Goal: Book appointment/travel/reservation

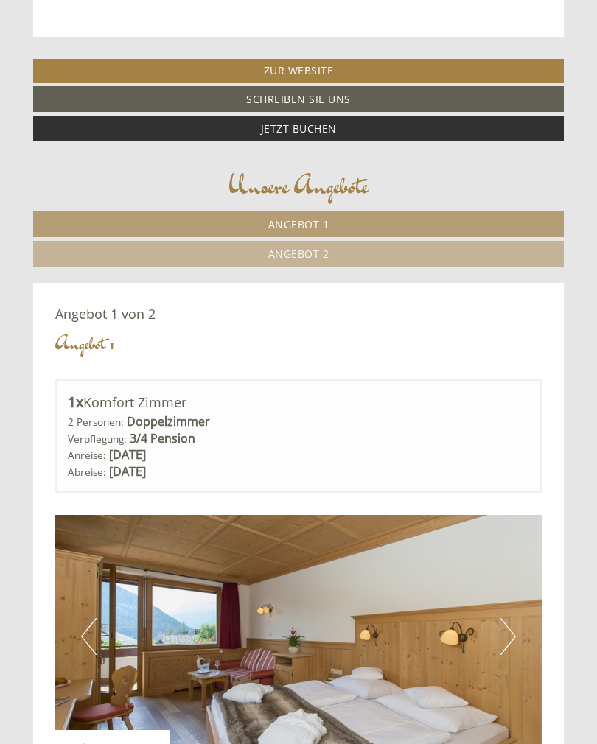
scroll to position [527, 0]
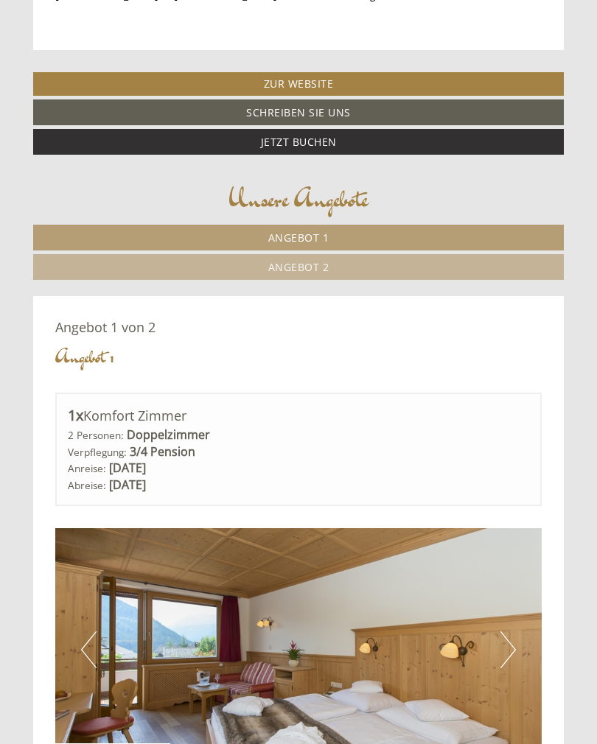
click at [344, 259] on link "Angebot 2" at bounding box center [298, 267] width 531 height 26
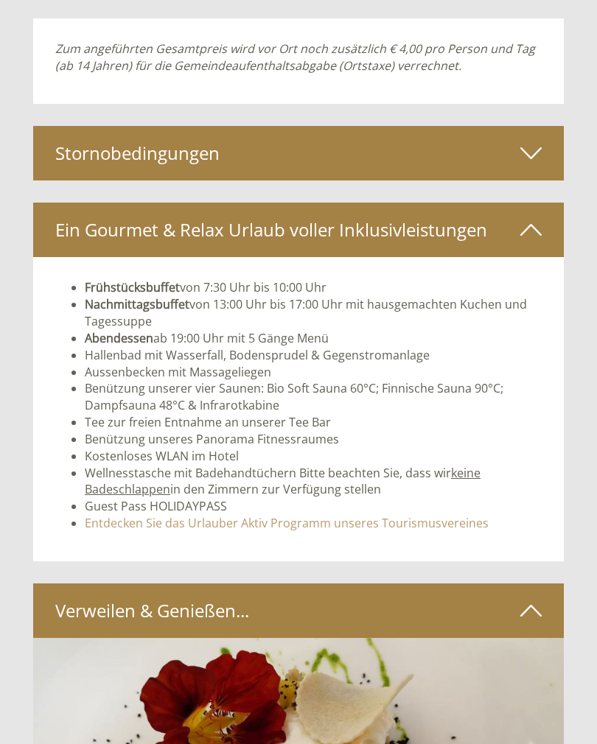
scroll to position [1915, 0]
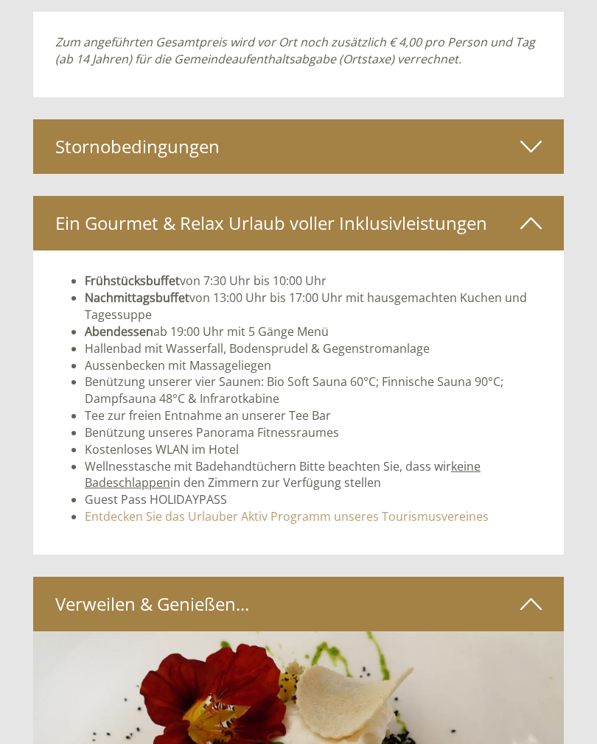
click at [534, 135] on icon at bounding box center [530, 147] width 21 height 25
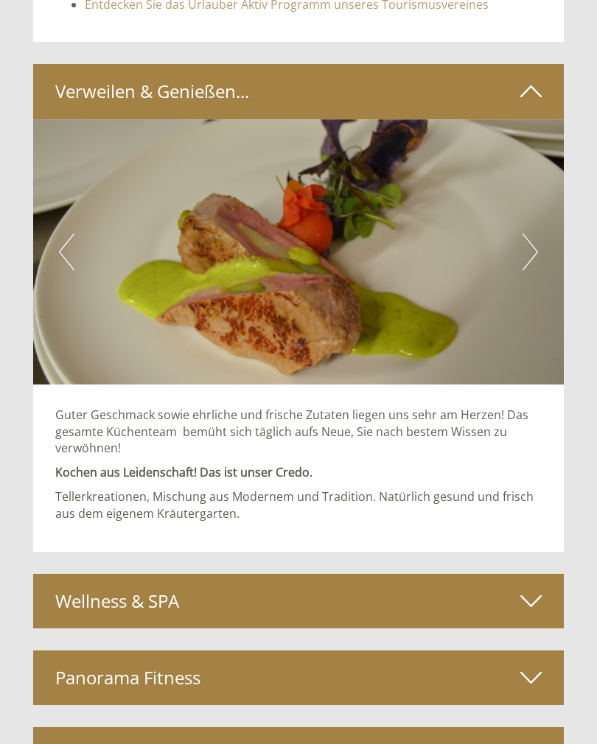
scroll to position [2760, 0]
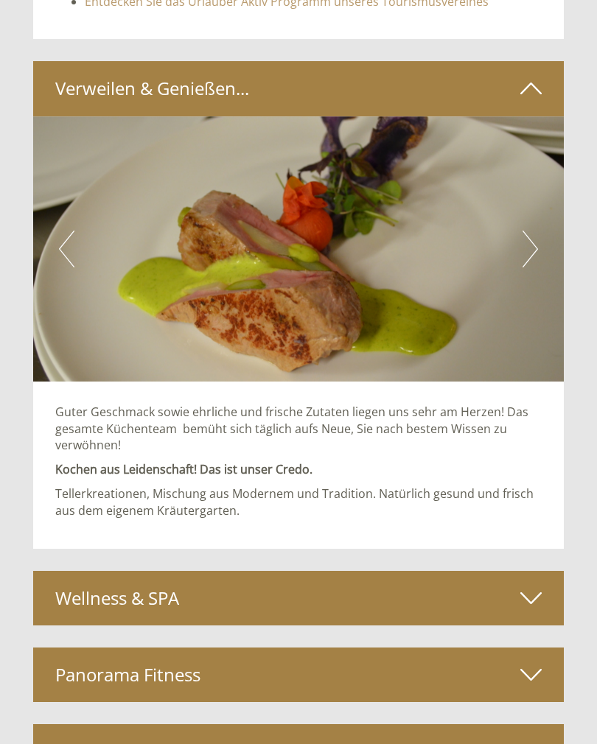
click at [531, 238] on button "Next" at bounding box center [530, 249] width 15 height 37
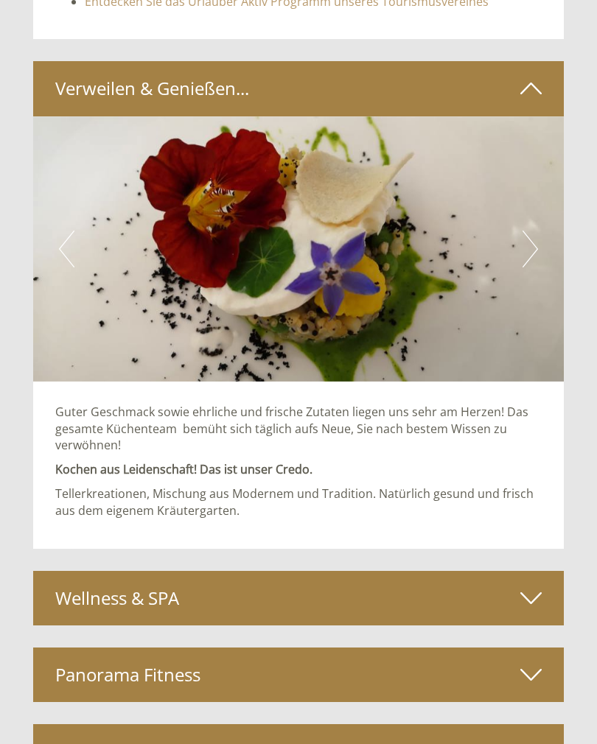
click at [529, 233] on button "Next" at bounding box center [530, 249] width 15 height 37
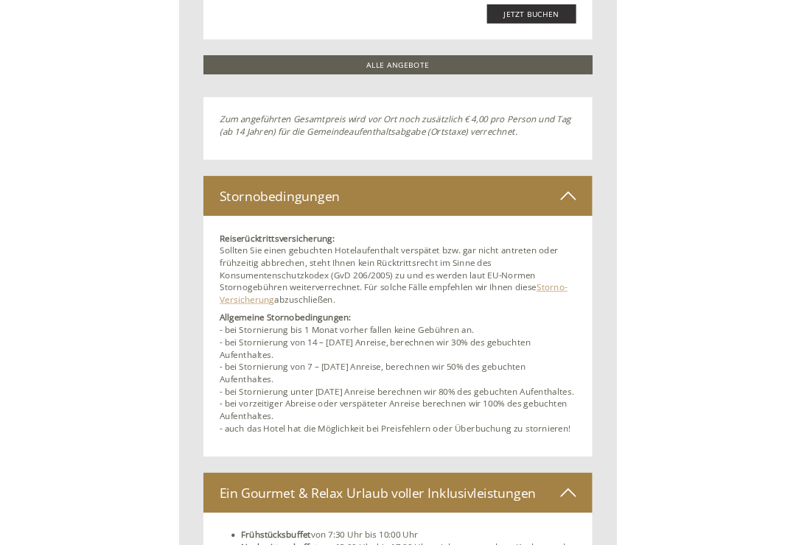
scroll to position [1779, 0]
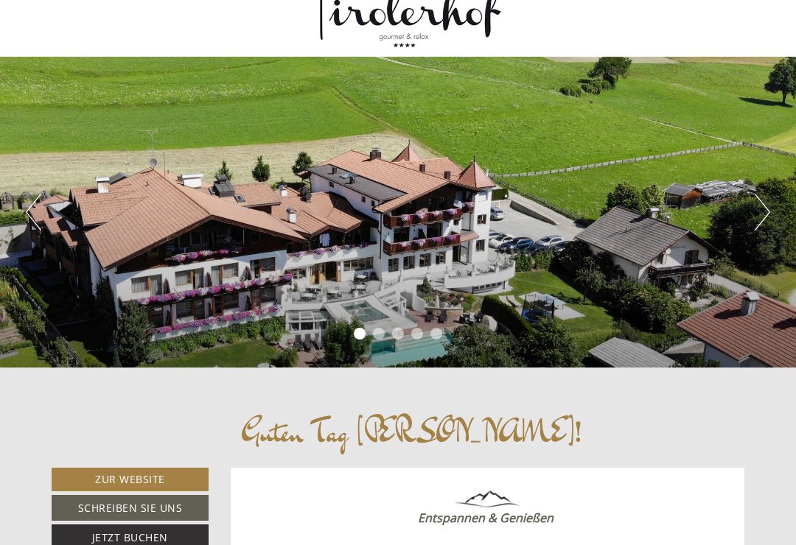
scroll to position [54, 0]
click at [755, 220] on button "Next" at bounding box center [762, 212] width 15 height 37
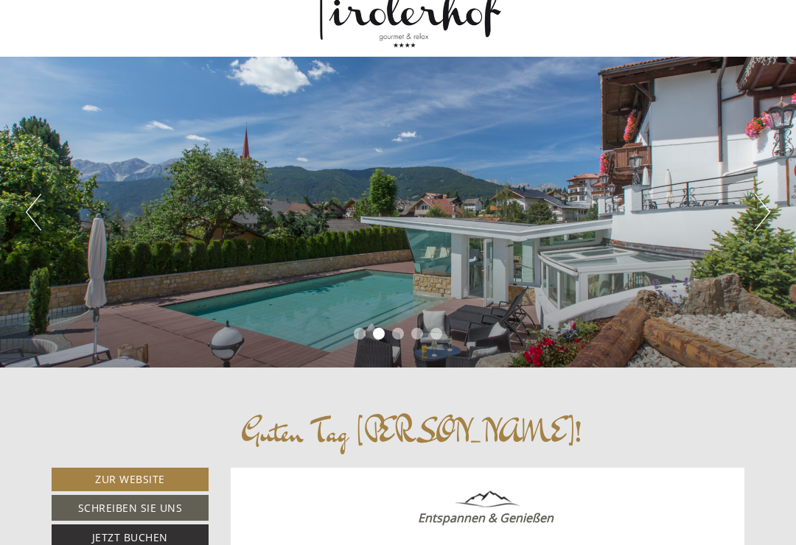
click at [756, 216] on button "Next" at bounding box center [762, 212] width 15 height 37
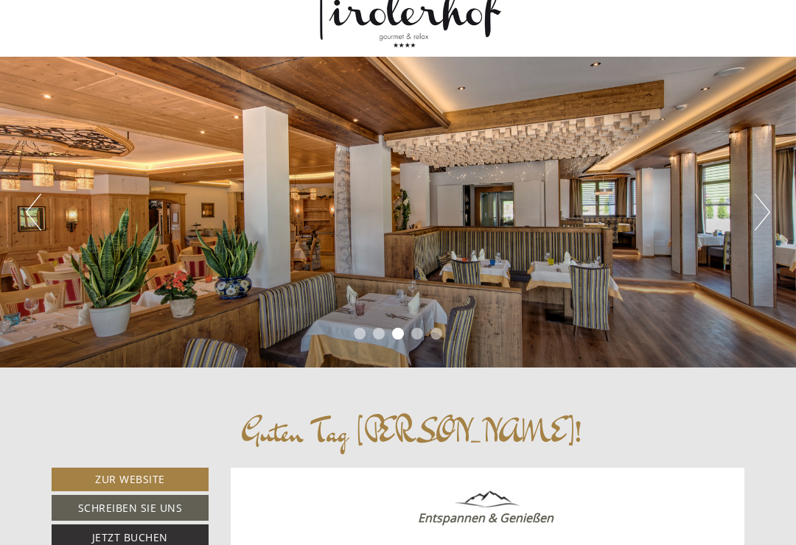
scroll to position [0, 0]
click at [758, 220] on button "Next" at bounding box center [762, 212] width 15 height 37
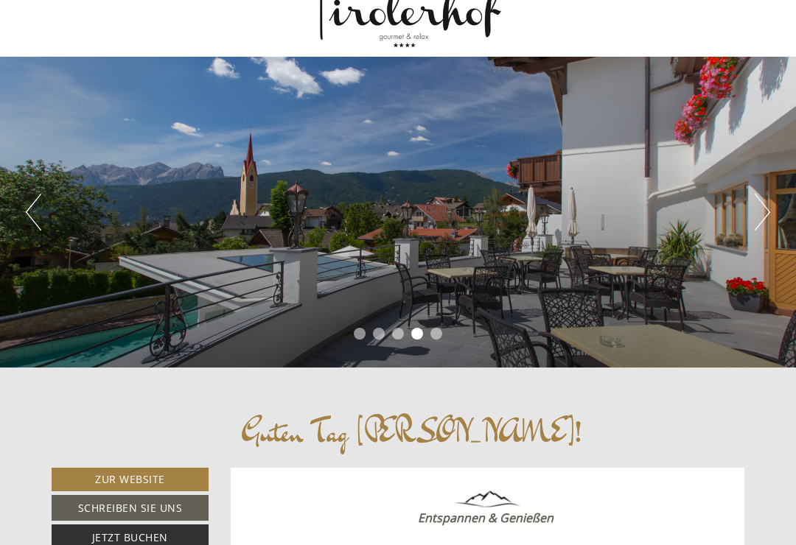
click at [758, 215] on button "Next" at bounding box center [762, 212] width 15 height 37
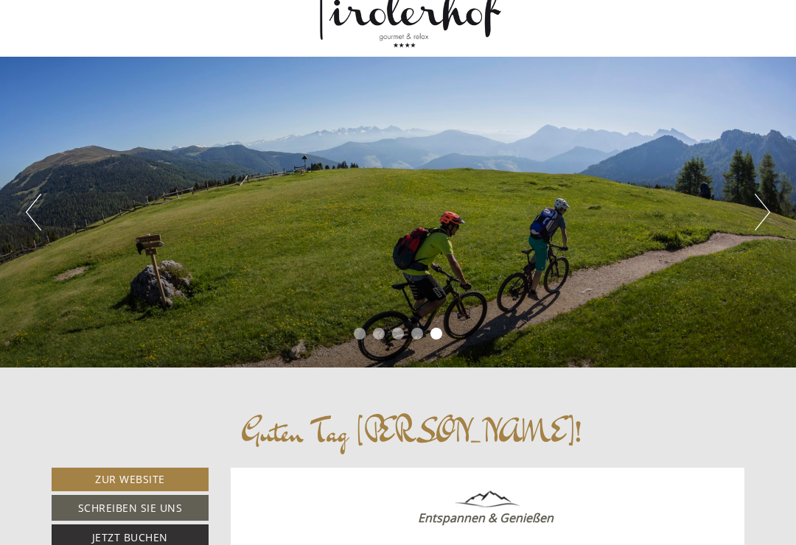
click at [758, 215] on button "Next" at bounding box center [762, 212] width 15 height 37
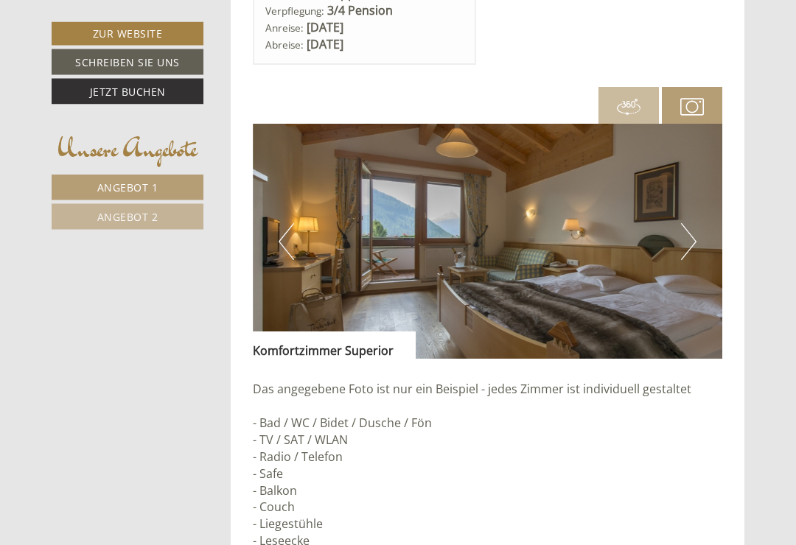
scroll to position [1908, 0]
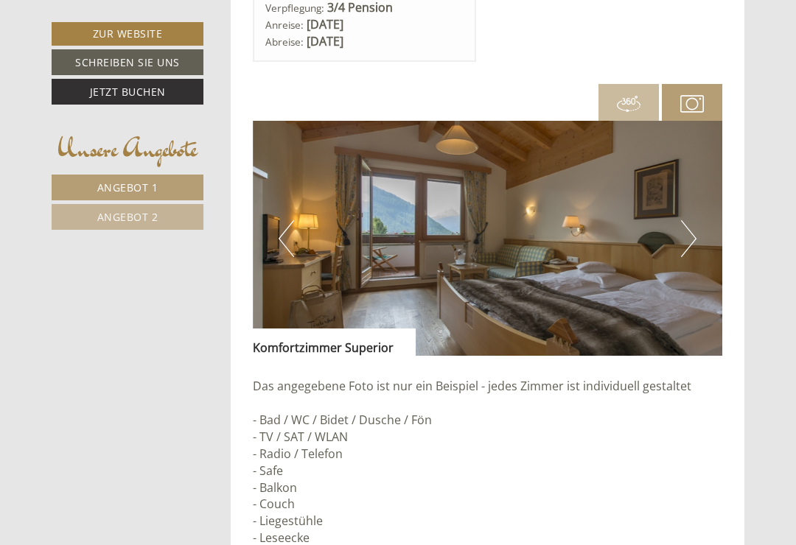
click at [694, 235] on button "Next" at bounding box center [688, 238] width 15 height 37
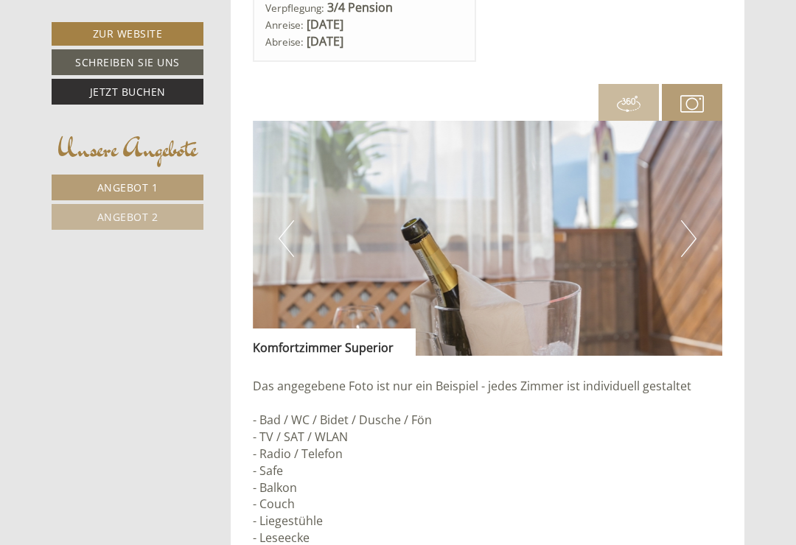
click at [692, 237] on button "Next" at bounding box center [688, 238] width 15 height 37
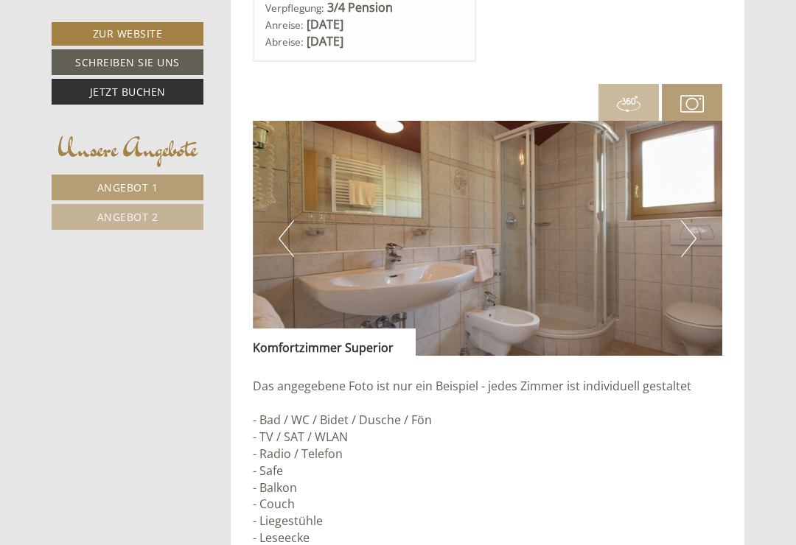
click at [693, 243] on button "Next" at bounding box center [688, 238] width 15 height 37
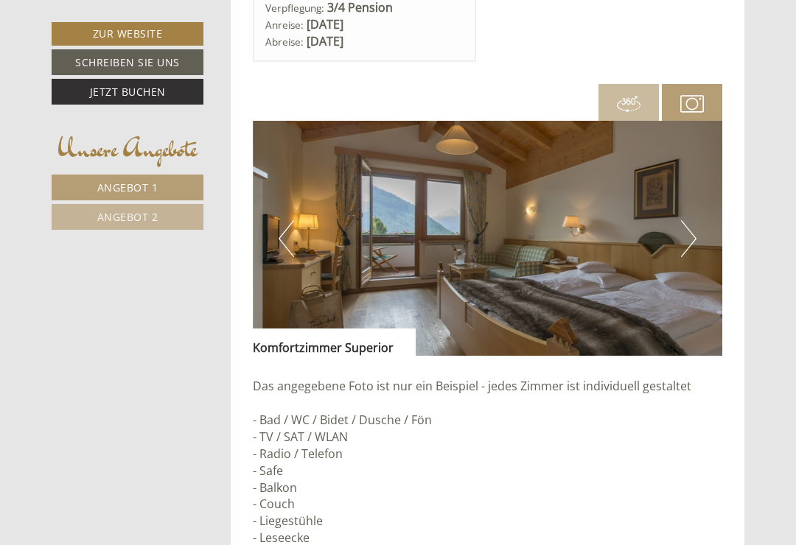
click at [682, 236] on button "Next" at bounding box center [688, 238] width 15 height 37
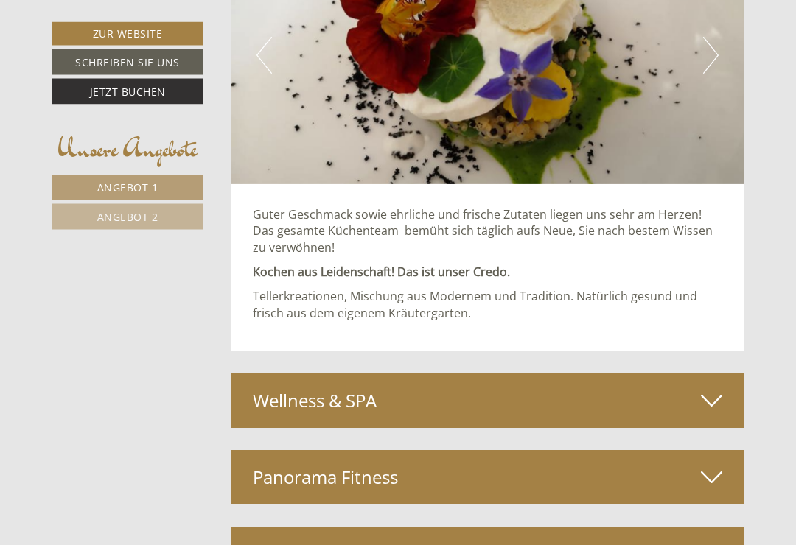
scroll to position [3501, 0]
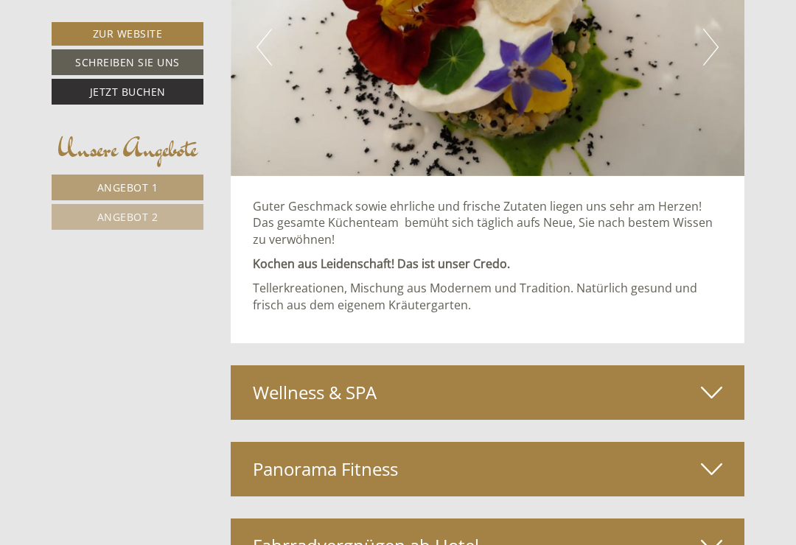
click at [725, 369] on div "Wellness & SPA" at bounding box center [488, 393] width 515 height 55
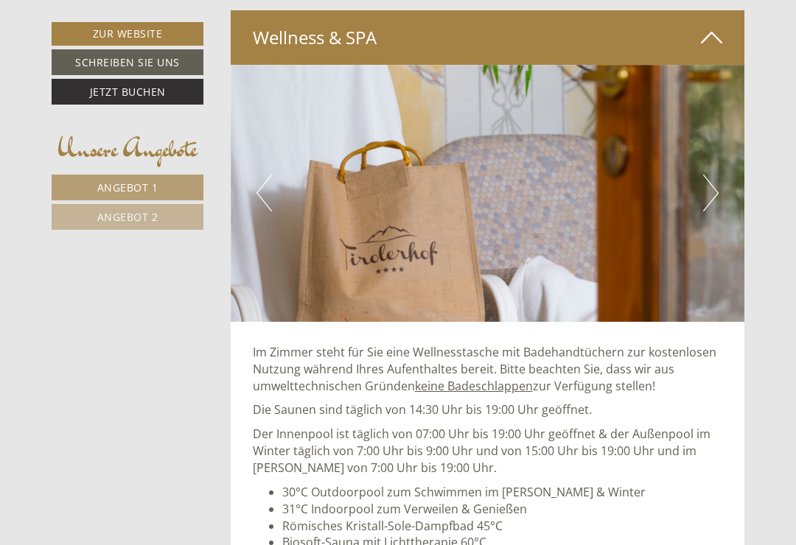
scroll to position [3819, 0]
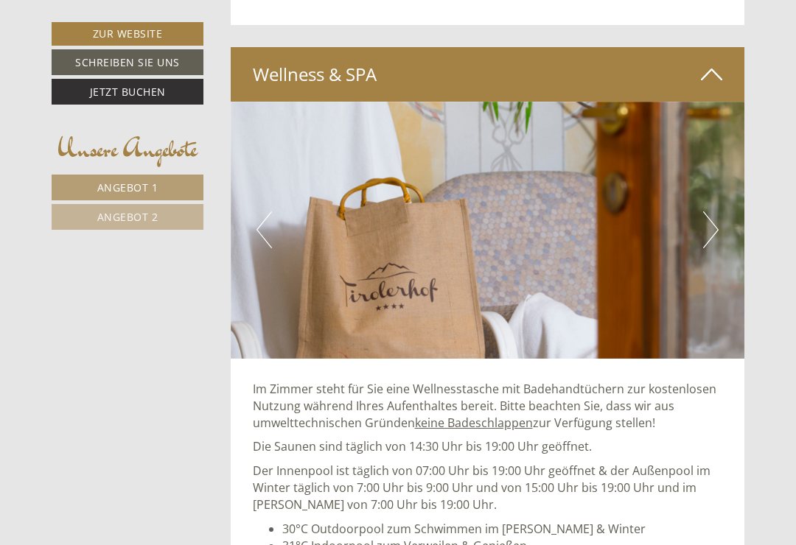
click at [714, 215] on button "Next" at bounding box center [710, 230] width 15 height 37
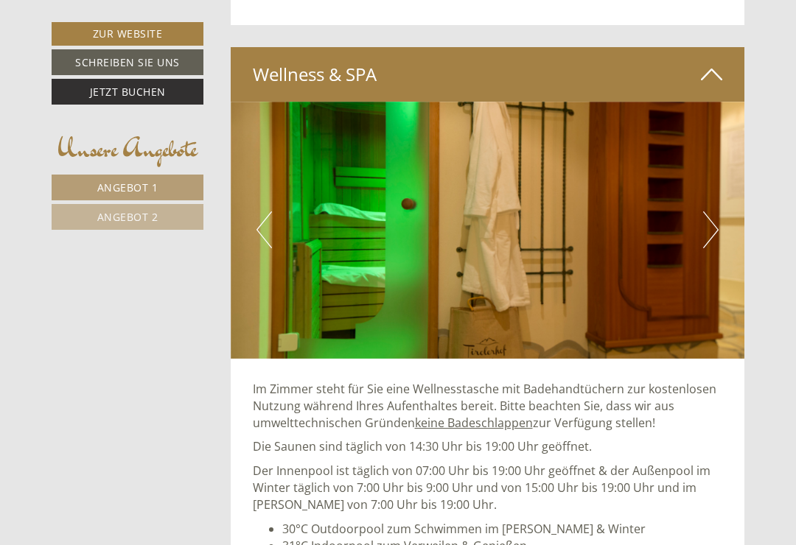
click at [708, 215] on button "Next" at bounding box center [710, 230] width 15 height 37
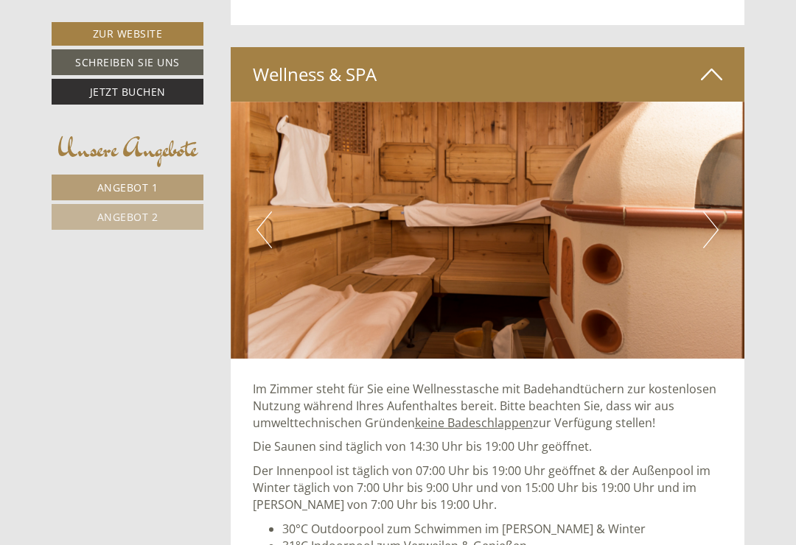
click at [710, 212] on button "Next" at bounding box center [710, 230] width 15 height 37
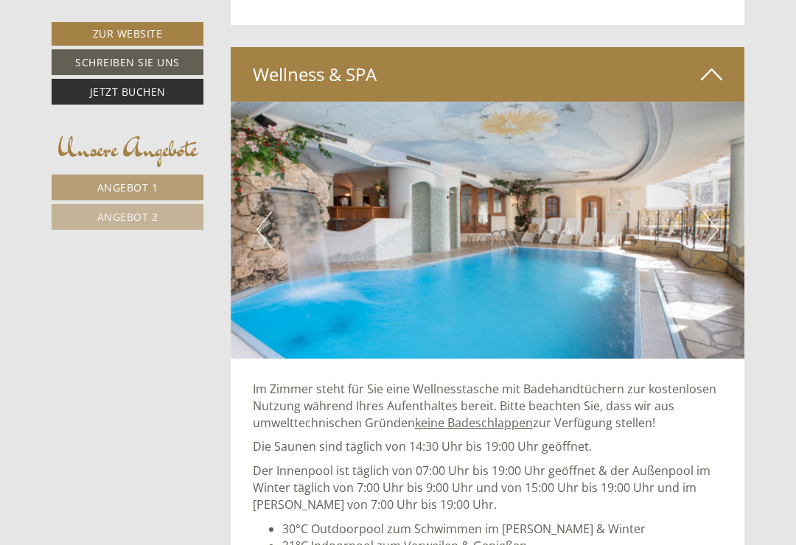
click at [714, 212] on button "Next" at bounding box center [710, 230] width 15 height 37
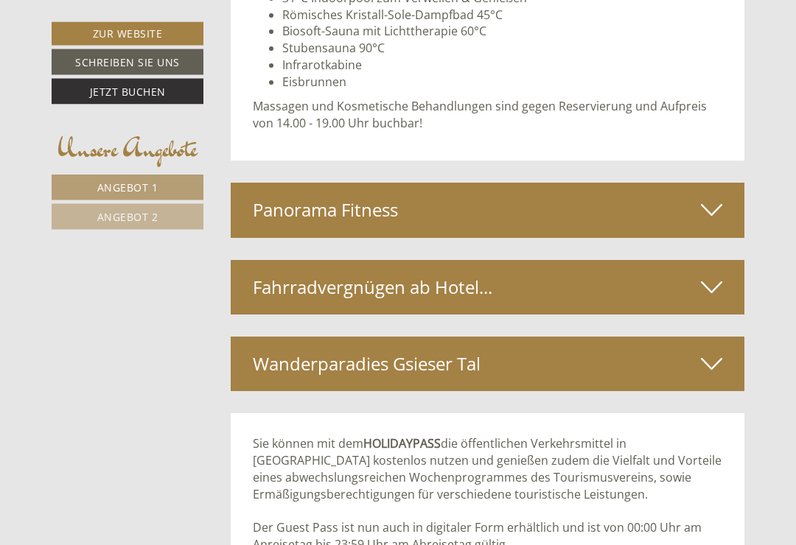
scroll to position [4367, 0]
click at [725, 183] on div "Panorama Fitness" at bounding box center [488, 210] width 515 height 55
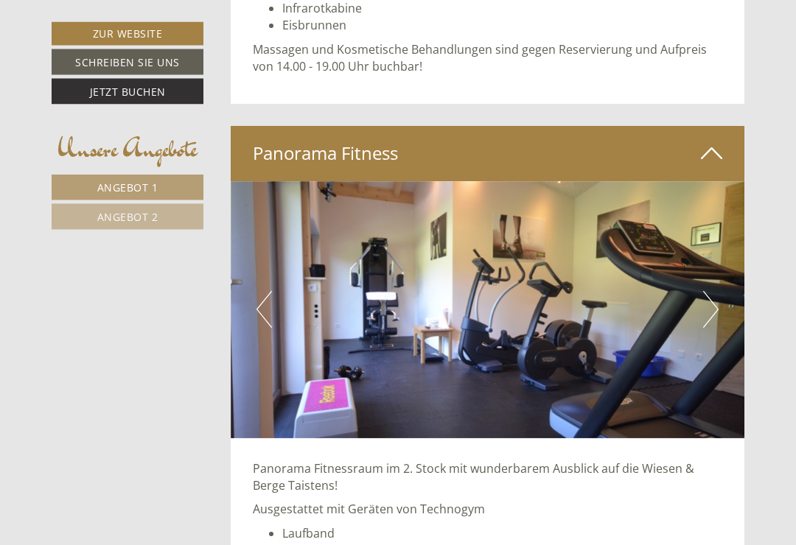
scroll to position [4424, 0]
click at [724, 281] on img at bounding box center [488, 309] width 515 height 257
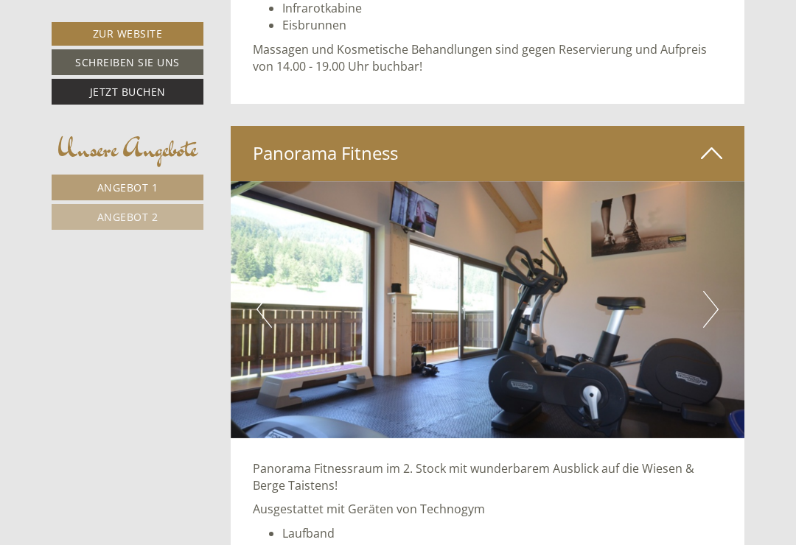
click at [720, 274] on img at bounding box center [488, 309] width 515 height 257
click at [714, 291] on button "Next" at bounding box center [710, 309] width 15 height 37
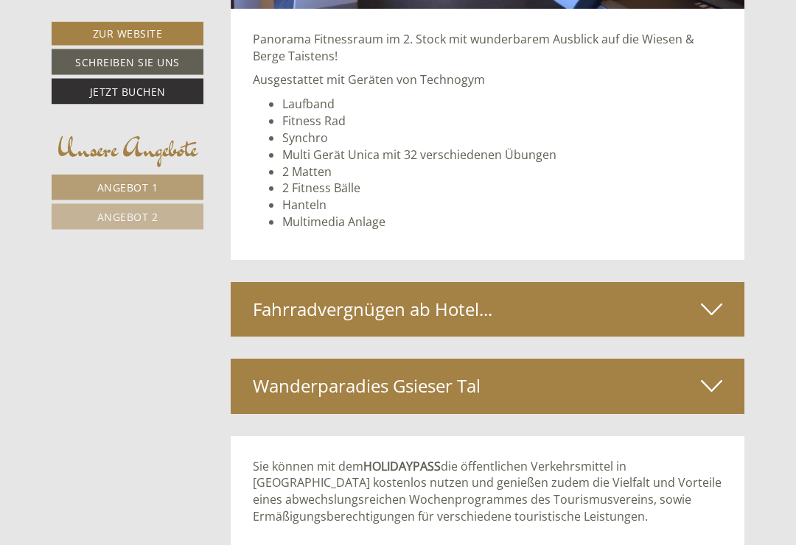
scroll to position [4854, 0]
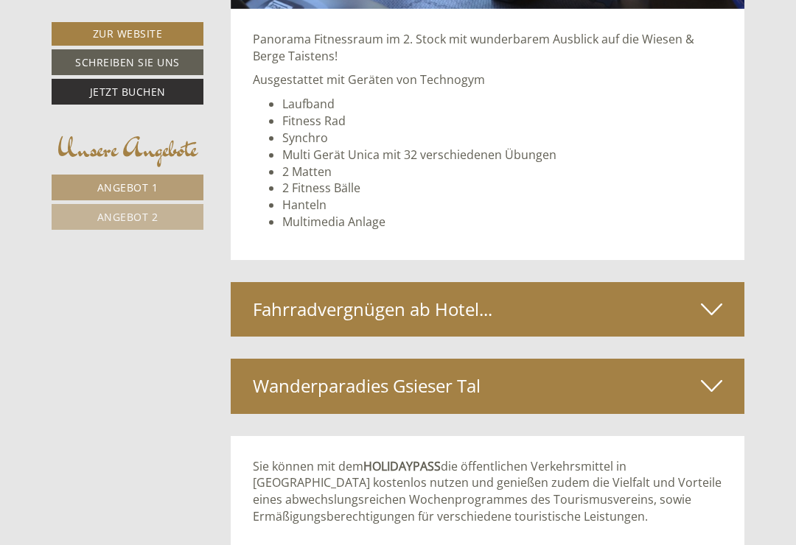
click at [720, 297] on icon at bounding box center [711, 309] width 21 height 25
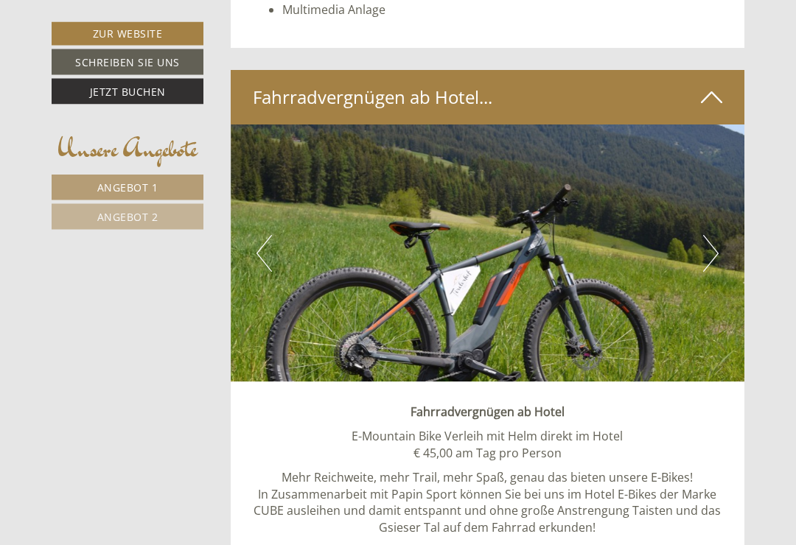
scroll to position [5066, 0]
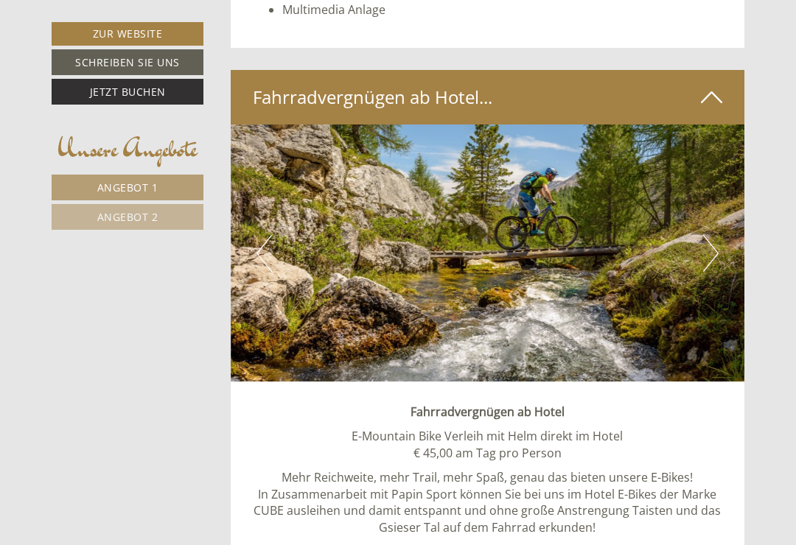
click at [722, 226] on img at bounding box center [488, 253] width 515 height 257
click at [714, 235] on button "Next" at bounding box center [710, 253] width 15 height 37
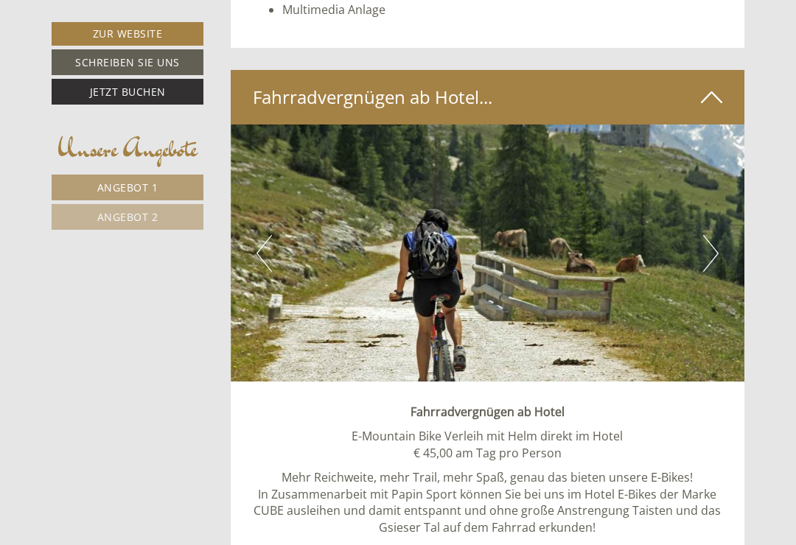
click at [719, 231] on img at bounding box center [488, 253] width 515 height 257
click at [714, 235] on button "Next" at bounding box center [710, 253] width 15 height 37
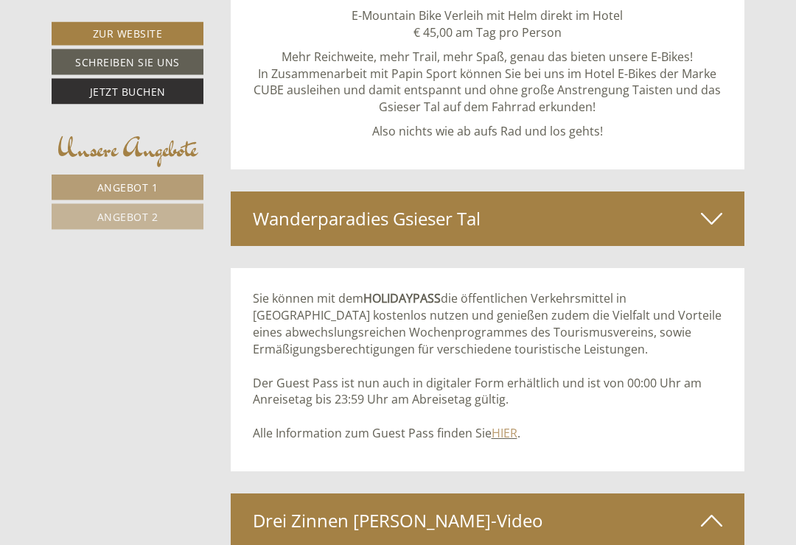
scroll to position [5487, 0]
click at [719, 206] on icon at bounding box center [711, 218] width 21 height 25
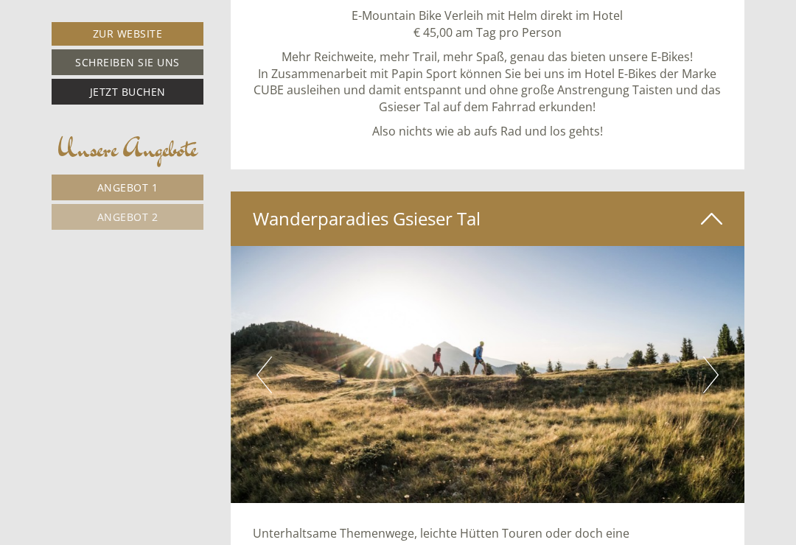
click at [717, 357] on button "Next" at bounding box center [710, 375] width 15 height 37
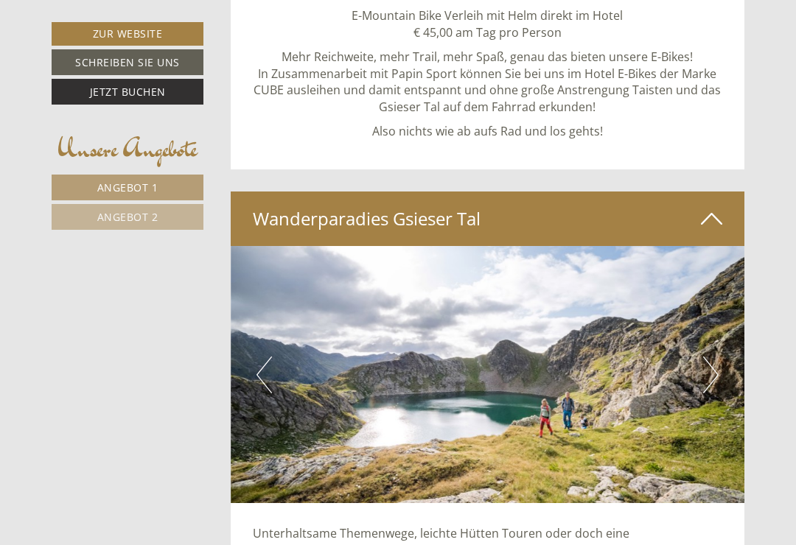
click at [717, 357] on button "Next" at bounding box center [710, 375] width 15 height 37
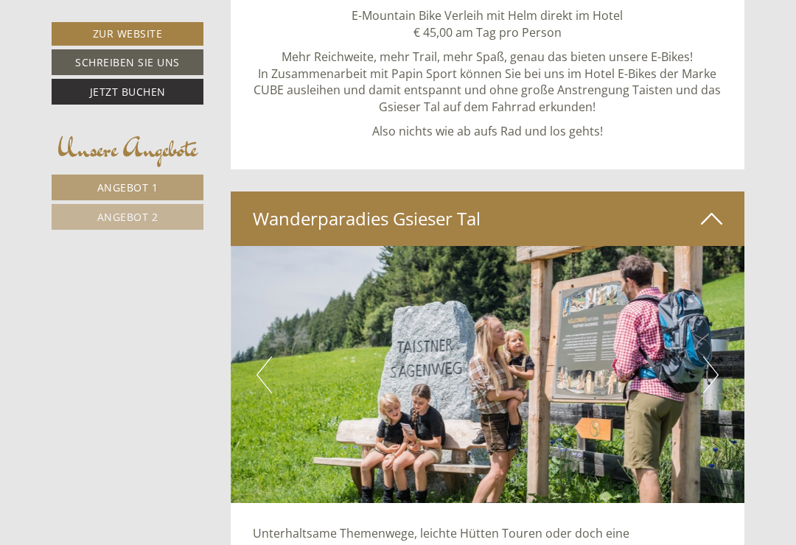
click at [708, 357] on button "Next" at bounding box center [710, 375] width 15 height 37
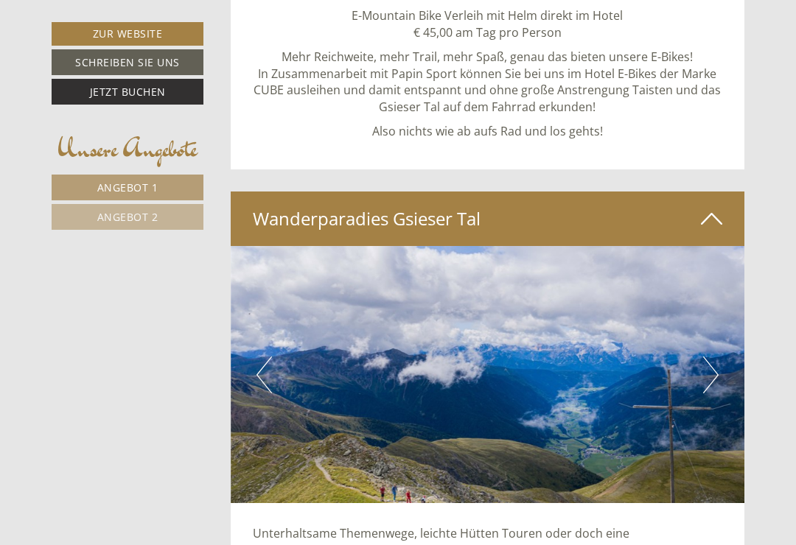
click at [713, 357] on button "Next" at bounding box center [710, 375] width 15 height 37
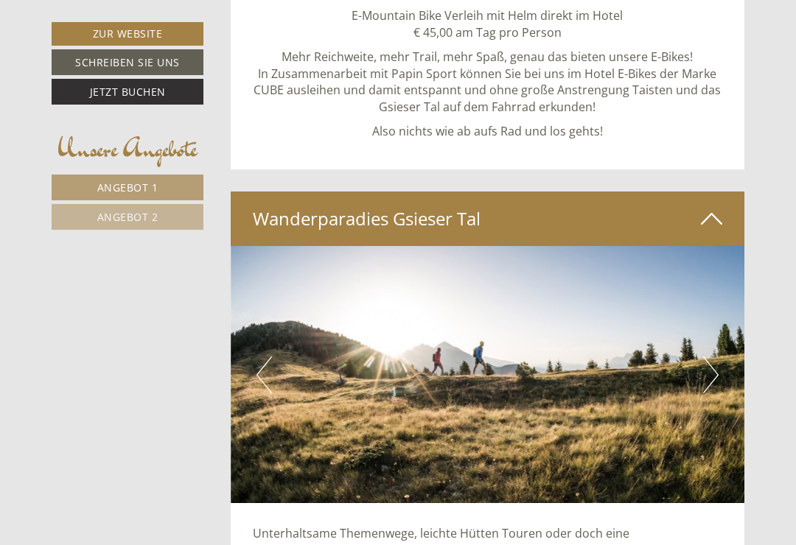
click at [713, 357] on button "Next" at bounding box center [710, 375] width 15 height 37
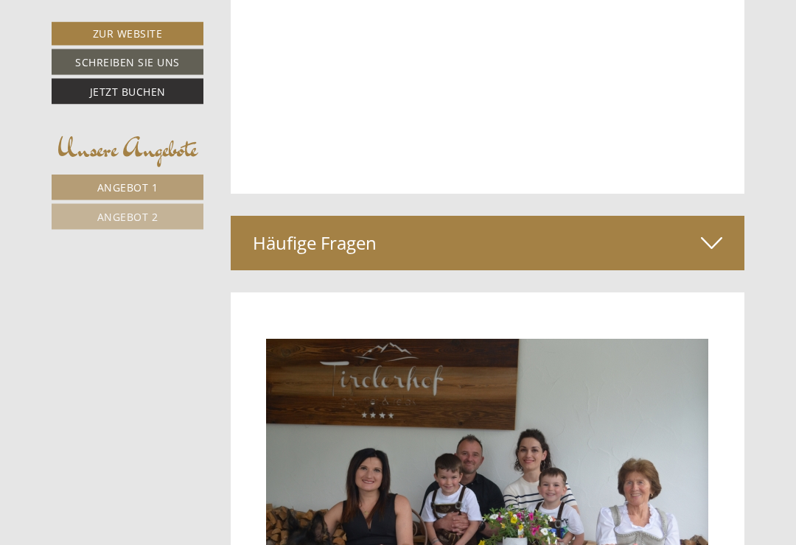
scroll to position [6515, 0]
click at [730, 216] on div "Häufige Fragen" at bounding box center [488, 243] width 515 height 55
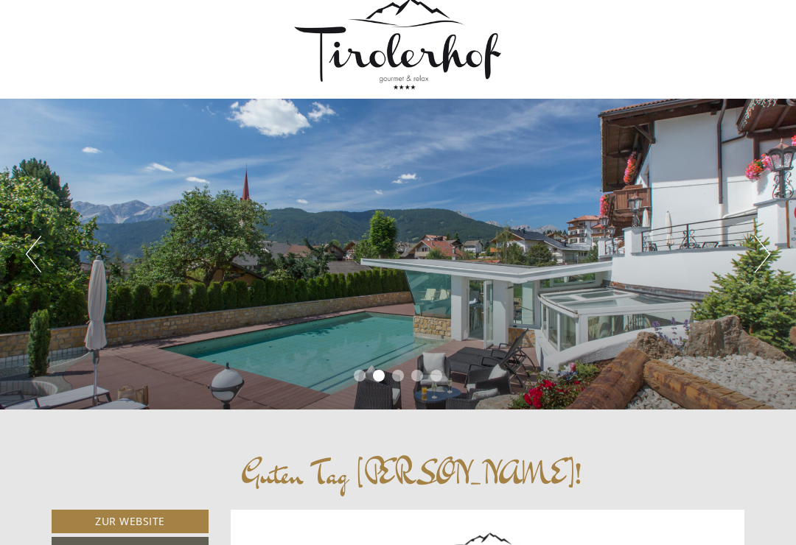
scroll to position [0, 0]
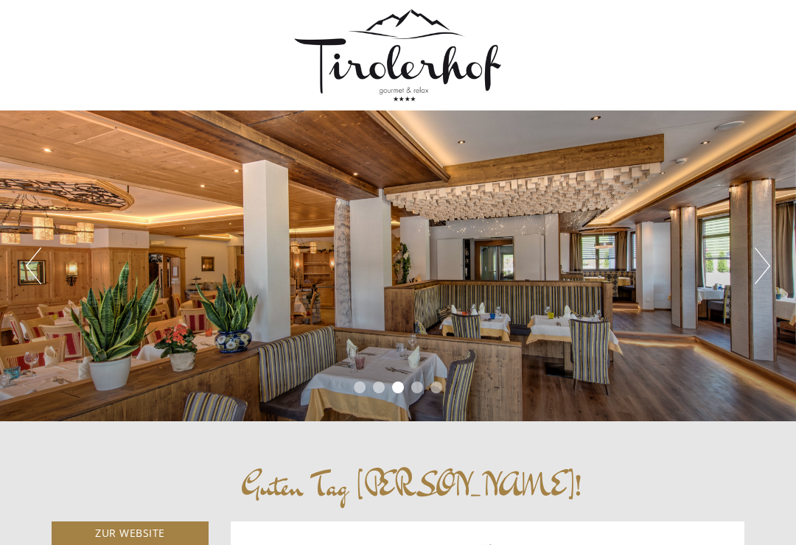
click at [766, 271] on button "Next" at bounding box center [762, 266] width 15 height 37
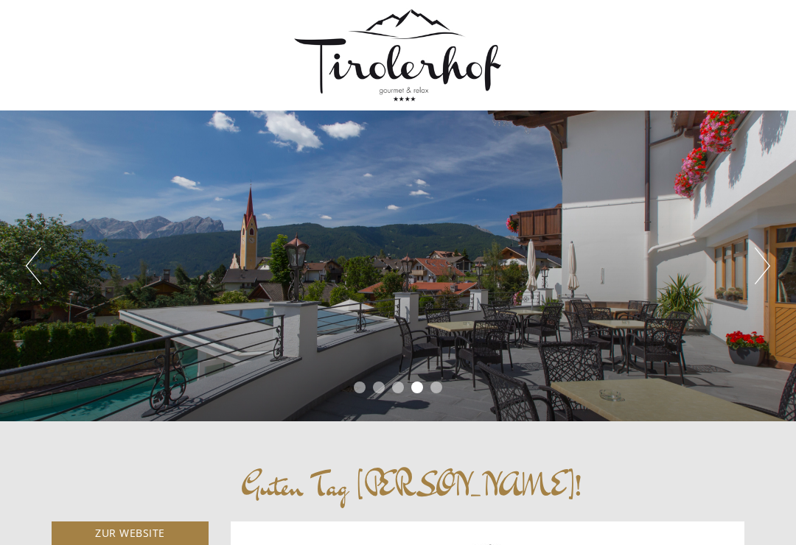
click at [769, 266] on button "Next" at bounding box center [762, 266] width 15 height 37
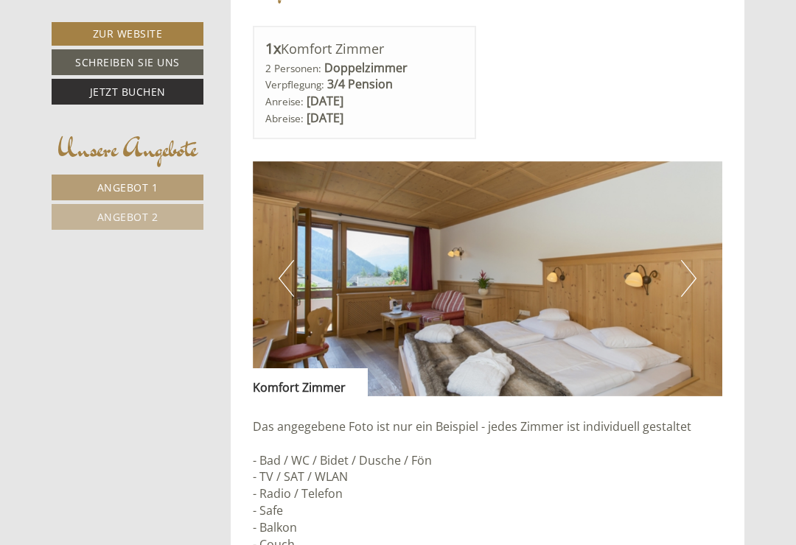
scroll to position [822, 0]
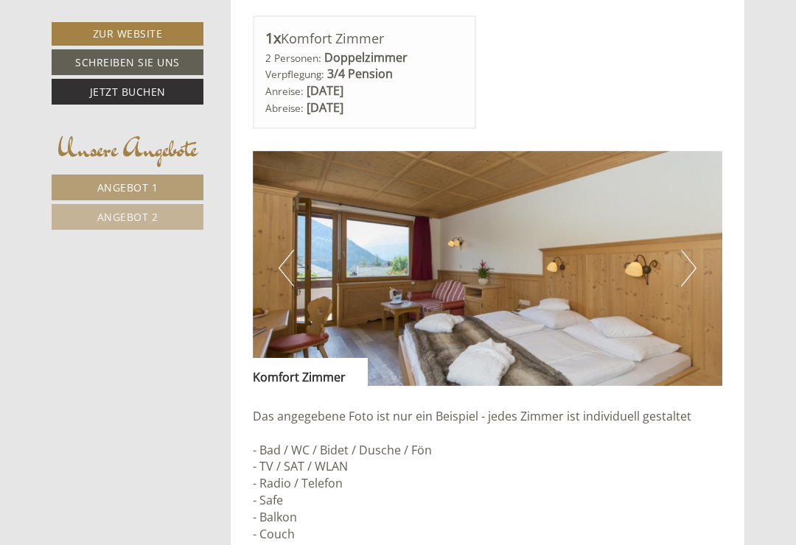
click at [697, 269] on img at bounding box center [488, 268] width 470 height 235
click at [694, 260] on button "Next" at bounding box center [688, 268] width 15 height 37
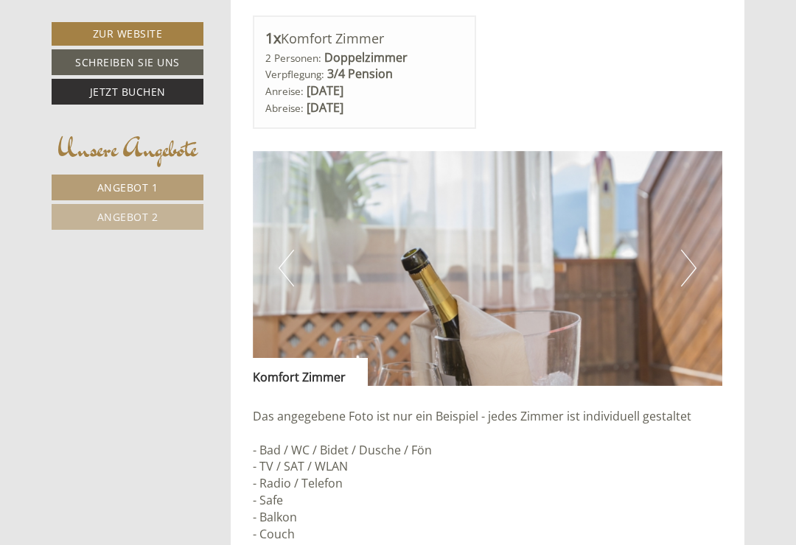
click at [694, 273] on button "Next" at bounding box center [688, 268] width 15 height 37
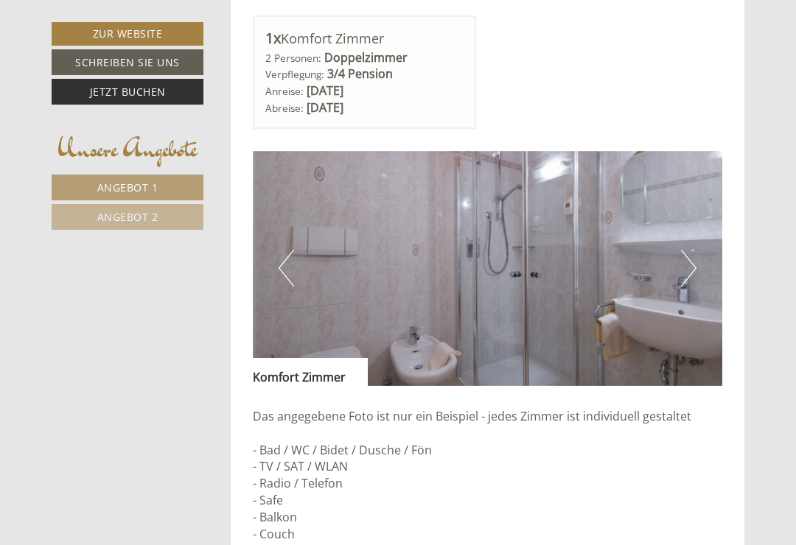
click at [691, 274] on button "Next" at bounding box center [688, 268] width 15 height 37
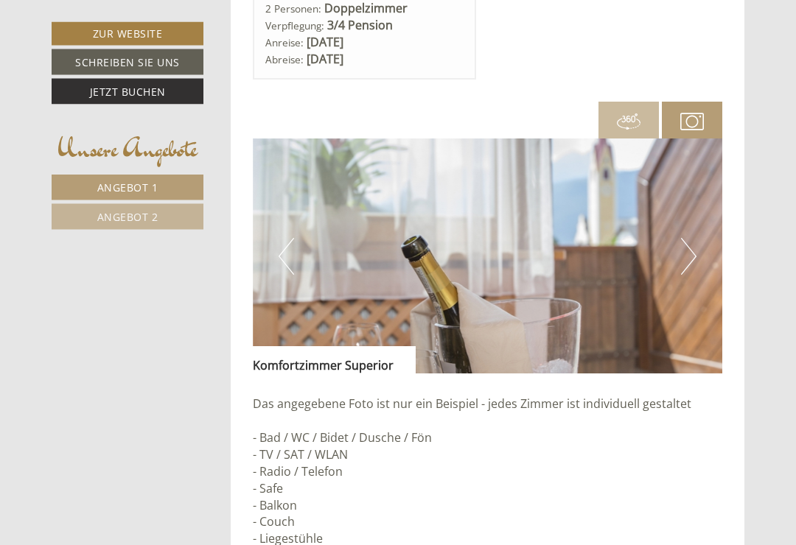
scroll to position [1894, 0]
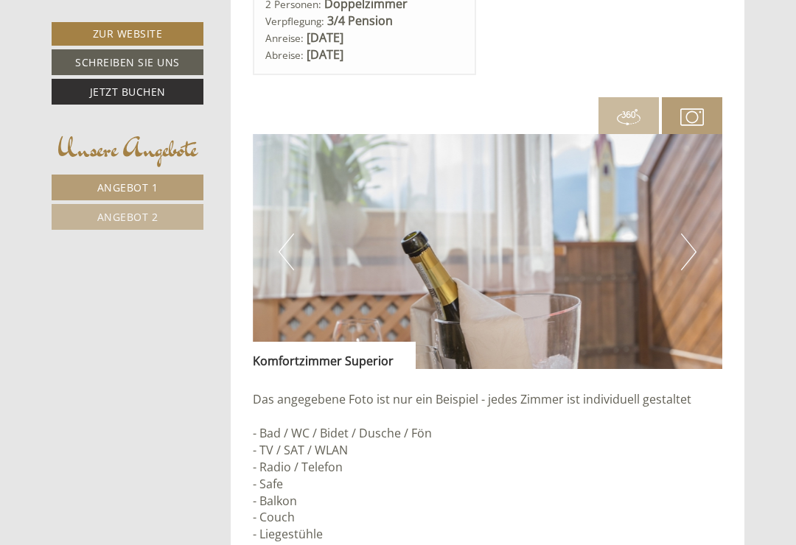
click at [700, 243] on img at bounding box center [488, 251] width 470 height 235
click at [694, 253] on button "Next" at bounding box center [688, 252] width 15 height 37
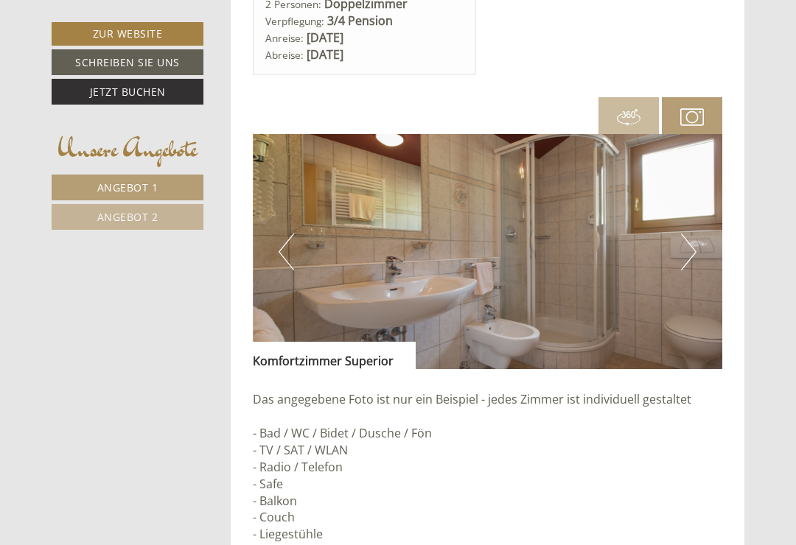
click at [695, 250] on button "Next" at bounding box center [688, 252] width 15 height 37
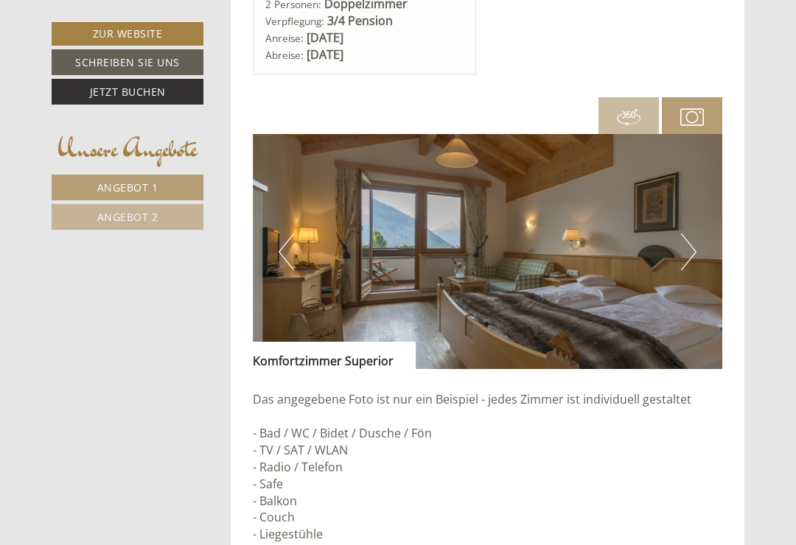
click at [700, 251] on img at bounding box center [488, 251] width 470 height 235
click at [694, 255] on button "Next" at bounding box center [688, 252] width 15 height 37
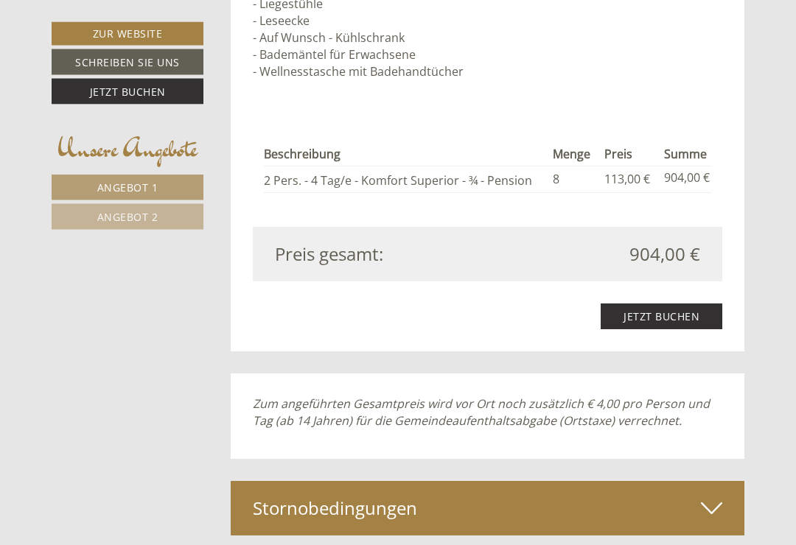
scroll to position [2426, 0]
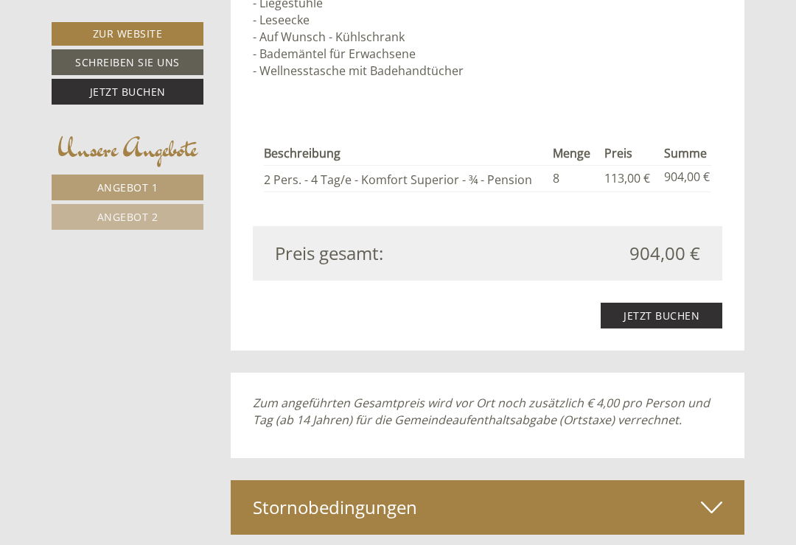
click at [714, 495] on icon at bounding box center [711, 507] width 21 height 25
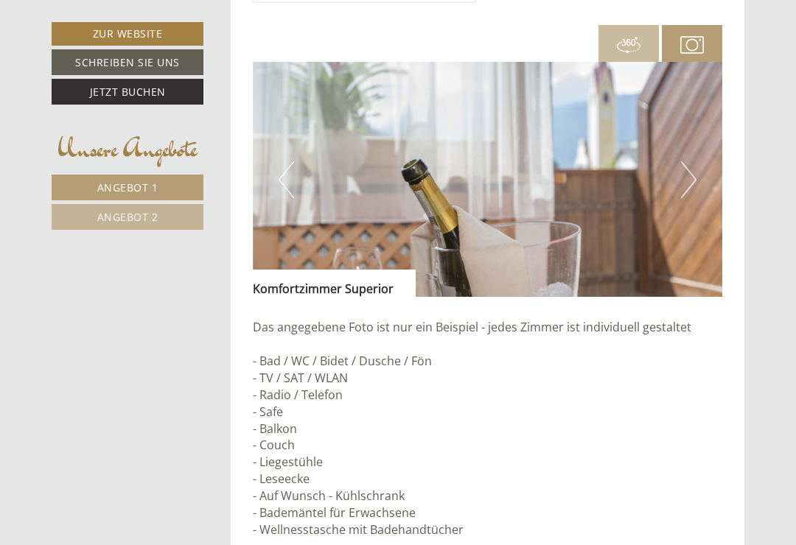
scroll to position [1961, 0]
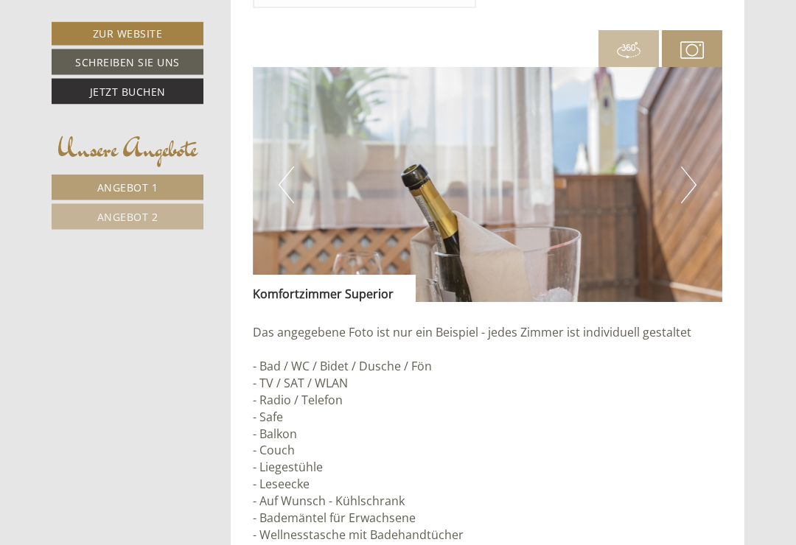
click at [697, 182] on img at bounding box center [488, 185] width 470 height 235
click at [691, 183] on button "Next" at bounding box center [688, 185] width 15 height 37
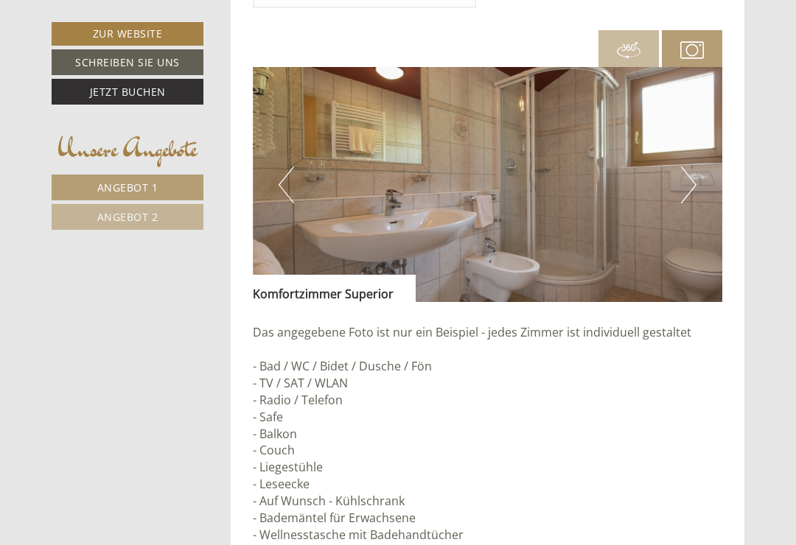
click at [691, 186] on button "Next" at bounding box center [688, 185] width 15 height 37
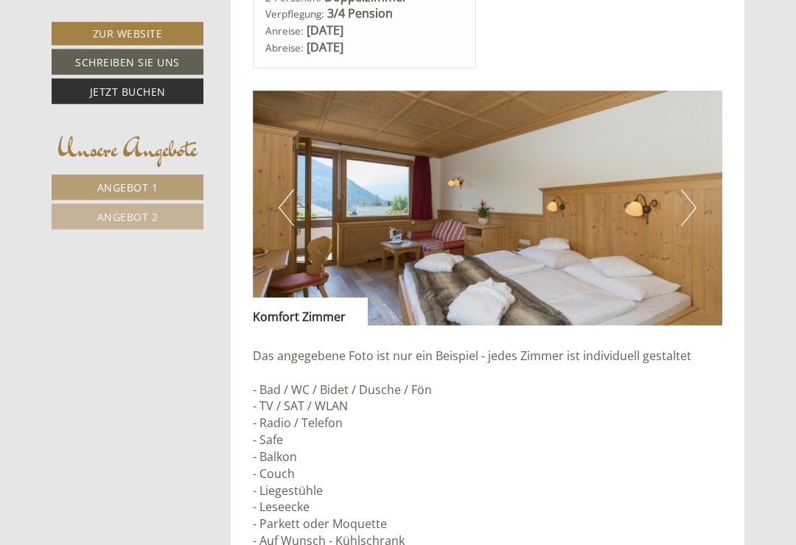
scroll to position [882, 0]
click at [687, 202] on button "Next" at bounding box center [688, 207] width 15 height 37
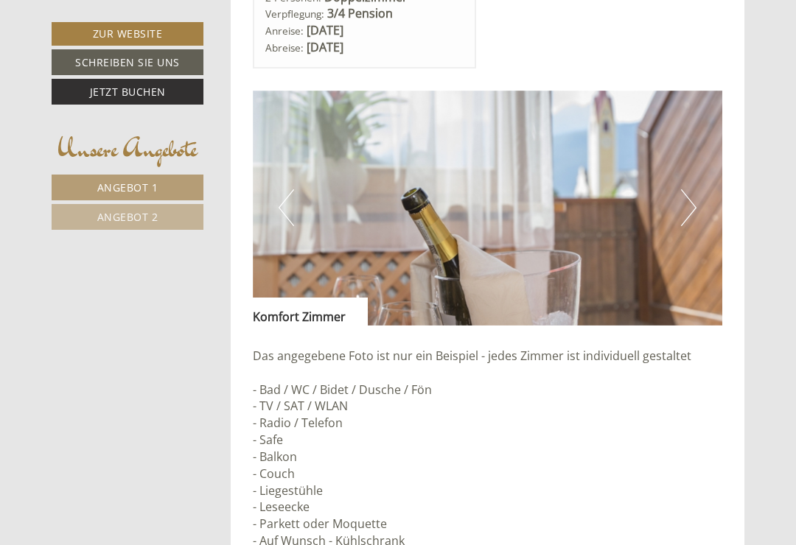
click at [691, 206] on button "Next" at bounding box center [688, 207] width 15 height 37
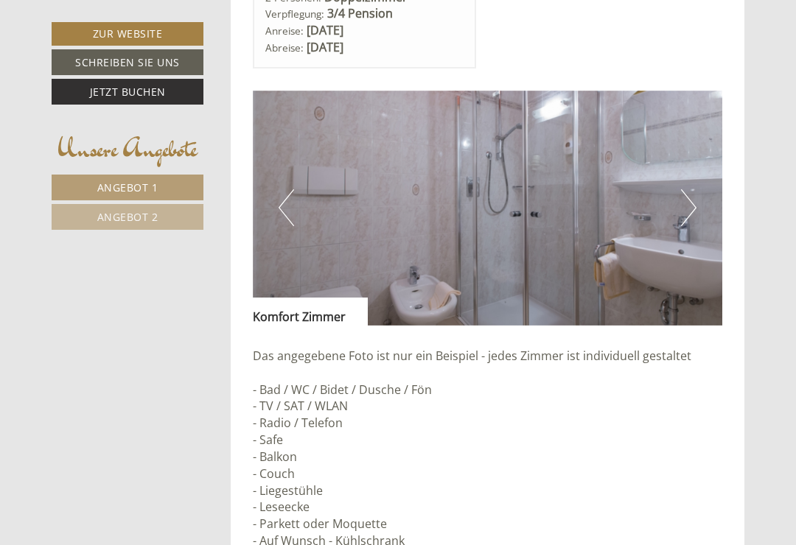
click at [691, 203] on button "Next" at bounding box center [688, 207] width 15 height 37
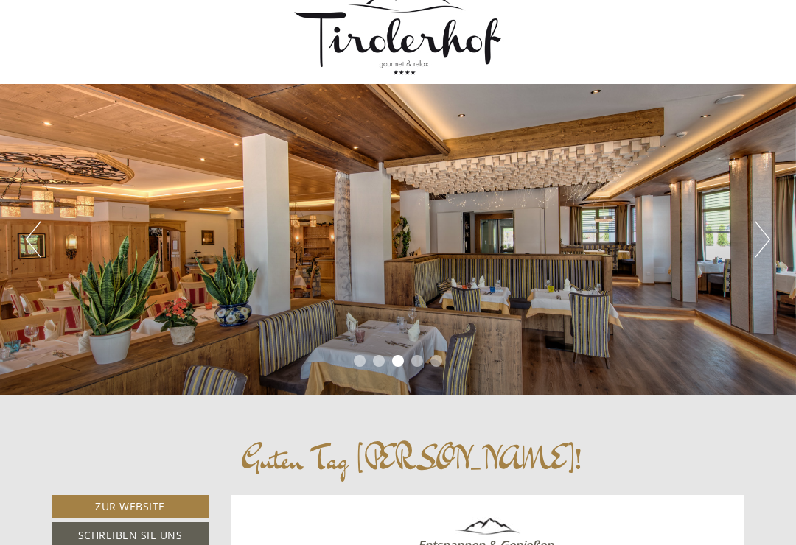
scroll to position [27, 0]
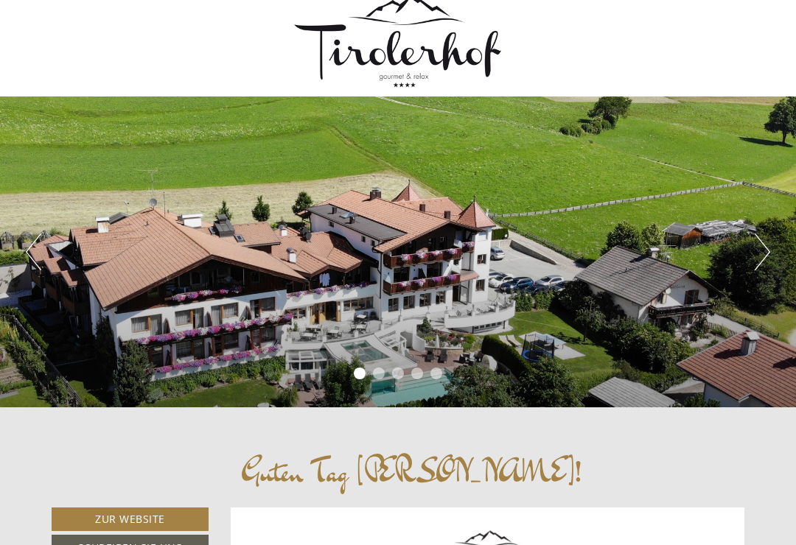
scroll to position [14, 0]
click at [767, 255] on button "Next" at bounding box center [762, 252] width 15 height 37
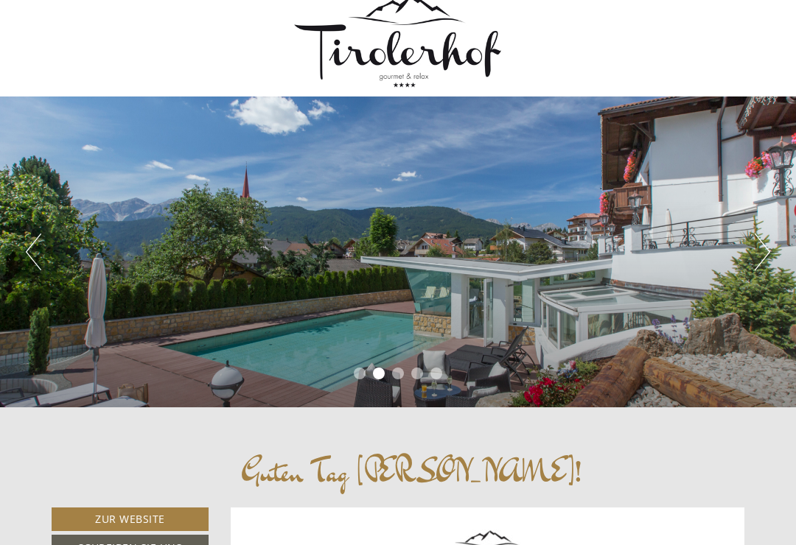
click at [769, 248] on button "Next" at bounding box center [762, 252] width 15 height 37
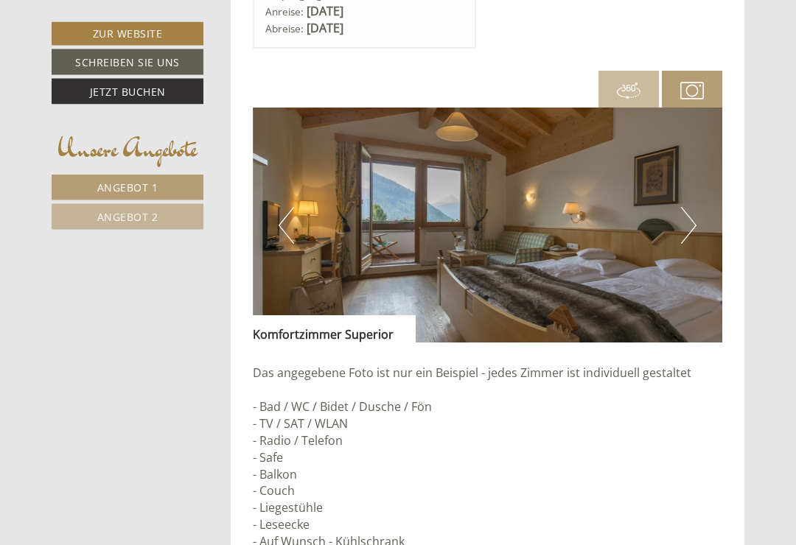
scroll to position [1921, 0]
click at [698, 218] on img at bounding box center [488, 225] width 470 height 235
click at [693, 226] on button "Next" at bounding box center [688, 225] width 15 height 37
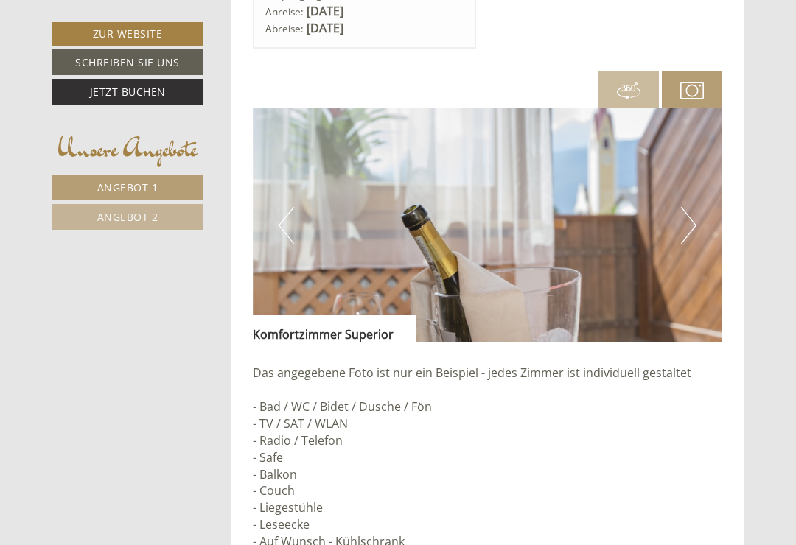
click at [689, 223] on button "Next" at bounding box center [688, 225] width 15 height 37
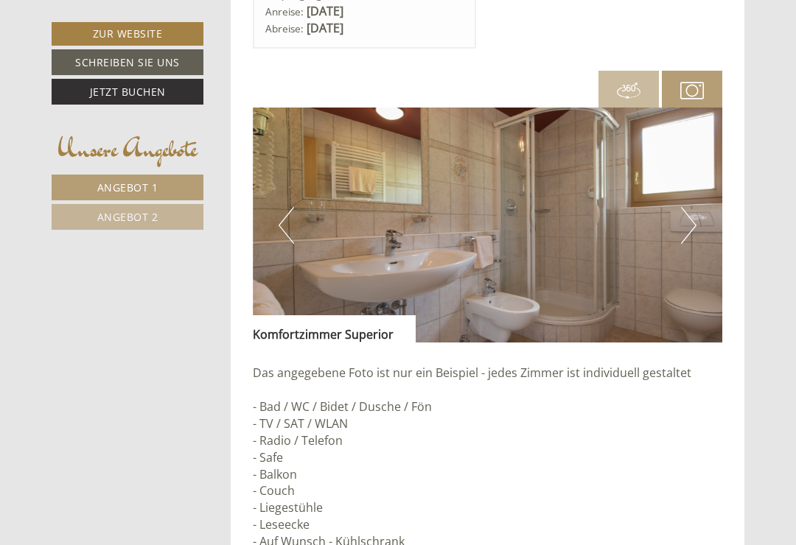
click at [683, 219] on button "Next" at bounding box center [688, 225] width 15 height 37
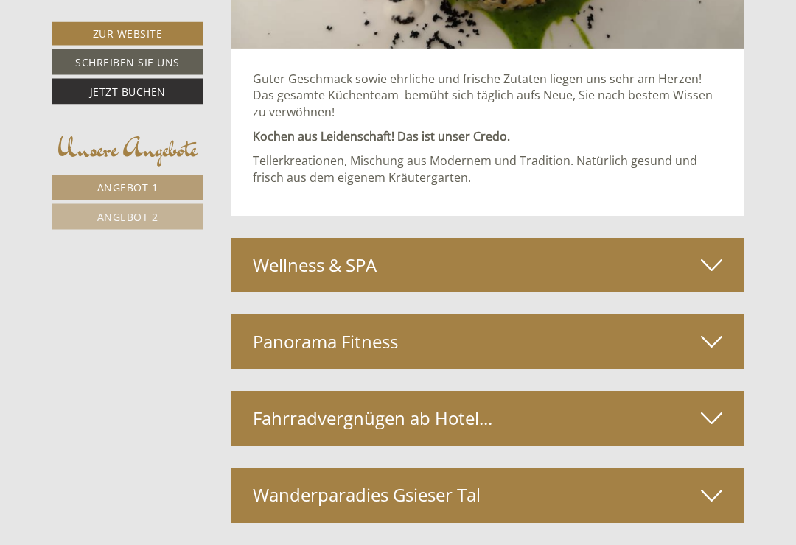
scroll to position [3630, 0]
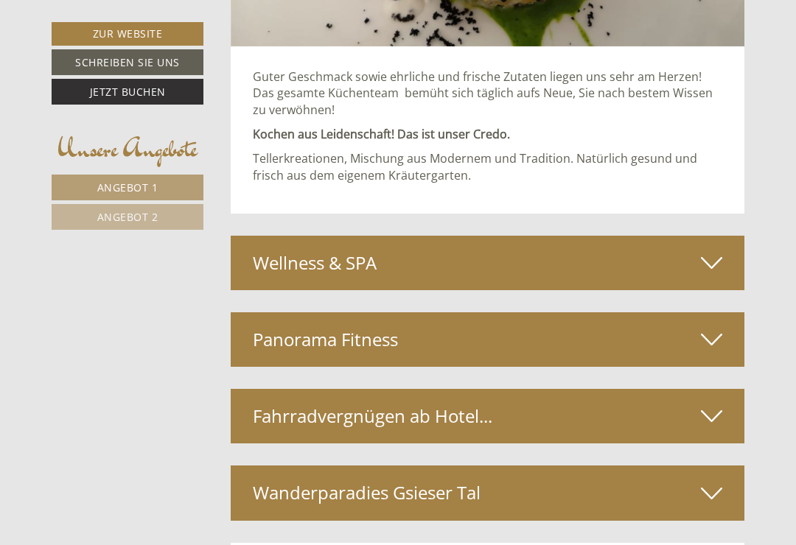
click at [708, 251] on icon at bounding box center [711, 263] width 21 height 25
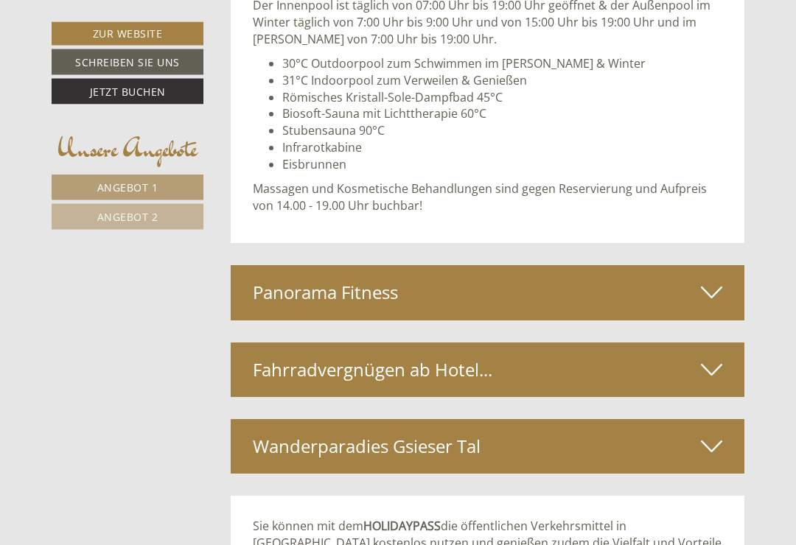
scroll to position [4286, 0]
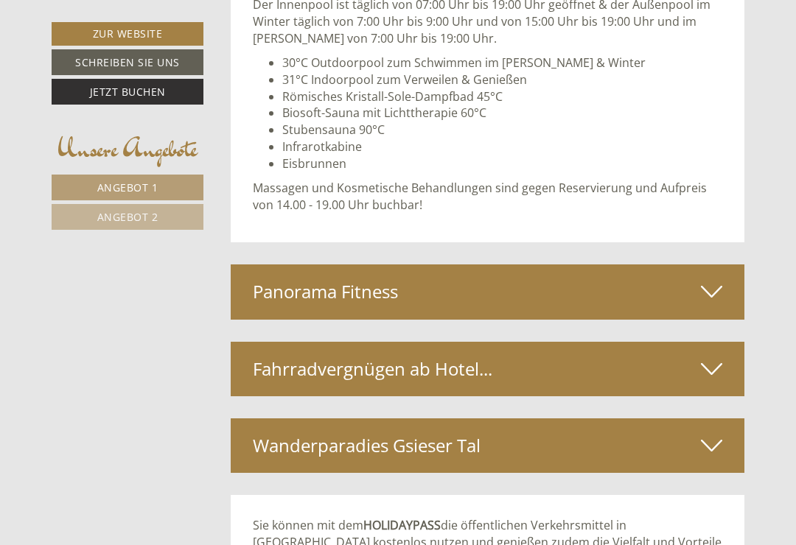
click at [711, 279] on icon at bounding box center [711, 291] width 21 height 25
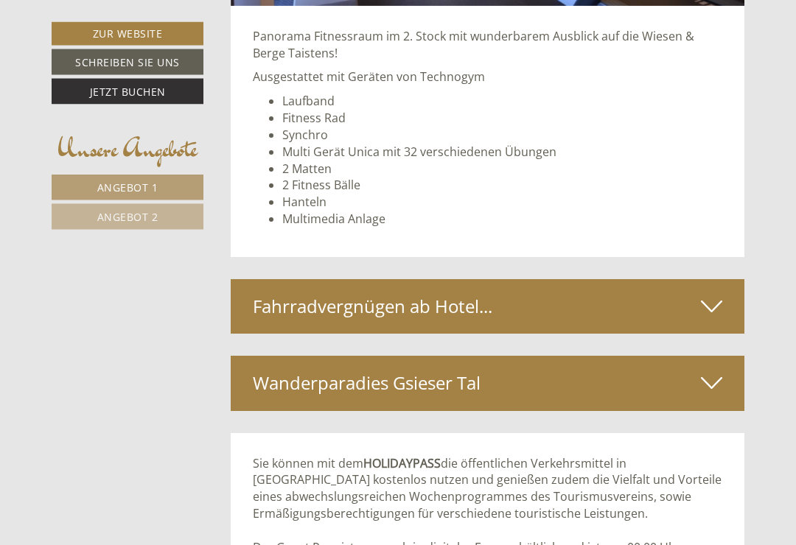
scroll to position [4857, 0]
click at [710, 294] on icon at bounding box center [711, 306] width 21 height 25
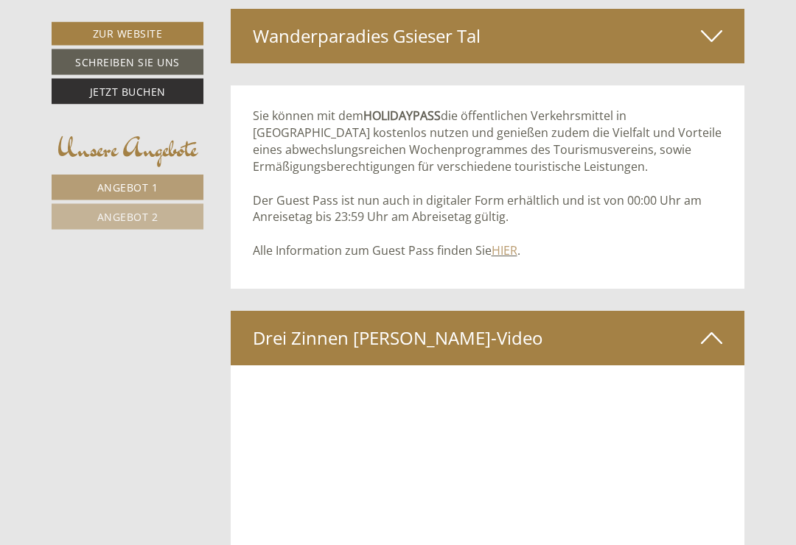
scroll to position [5670, 0]
click at [510, 243] on link "HIER" at bounding box center [505, 251] width 26 height 16
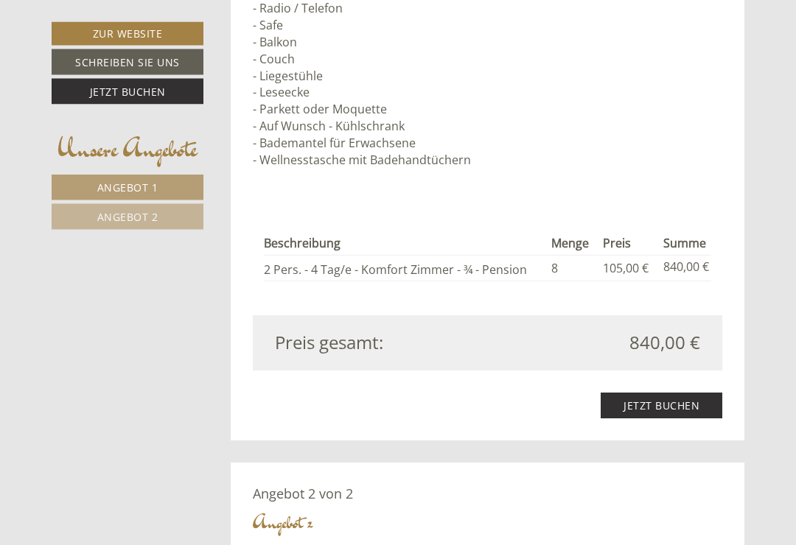
scroll to position [1297, 0]
click at [686, 393] on link "Jetzt buchen" at bounding box center [662, 406] width 122 height 26
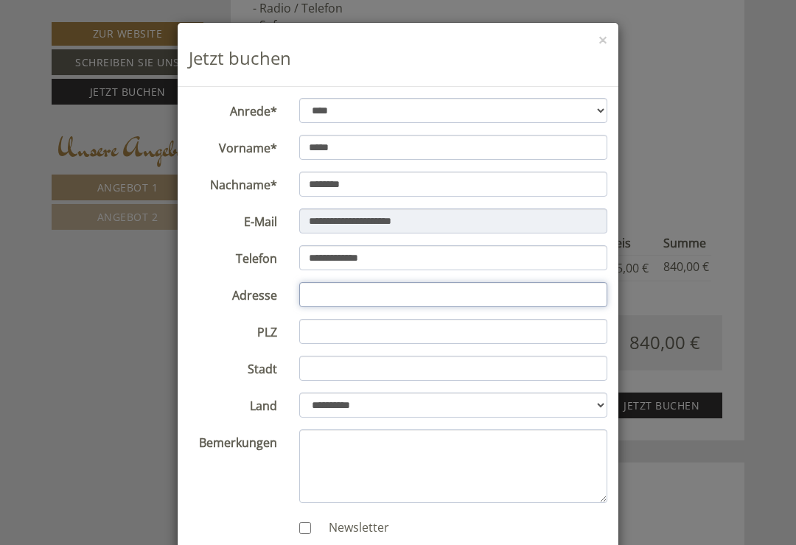
click at [358, 295] on input "Adresse" at bounding box center [453, 294] width 309 height 25
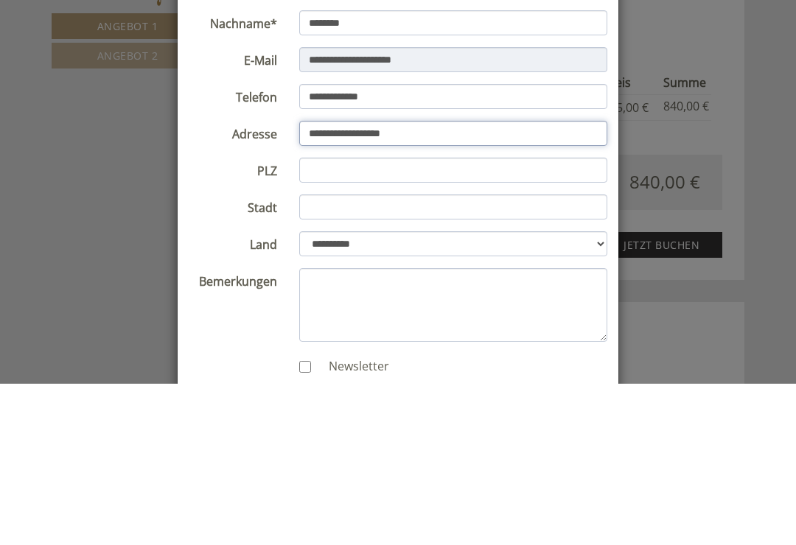
type input "**********"
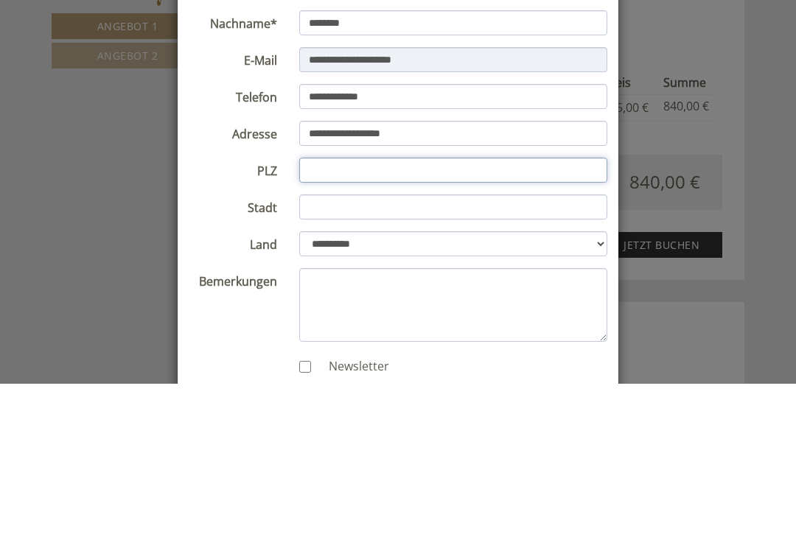
click at [344, 319] on input "PLZ" at bounding box center [453, 331] width 309 height 25
type input "****"
click at [361, 356] on input "Stadt" at bounding box center [453, 368] width 309 height 25
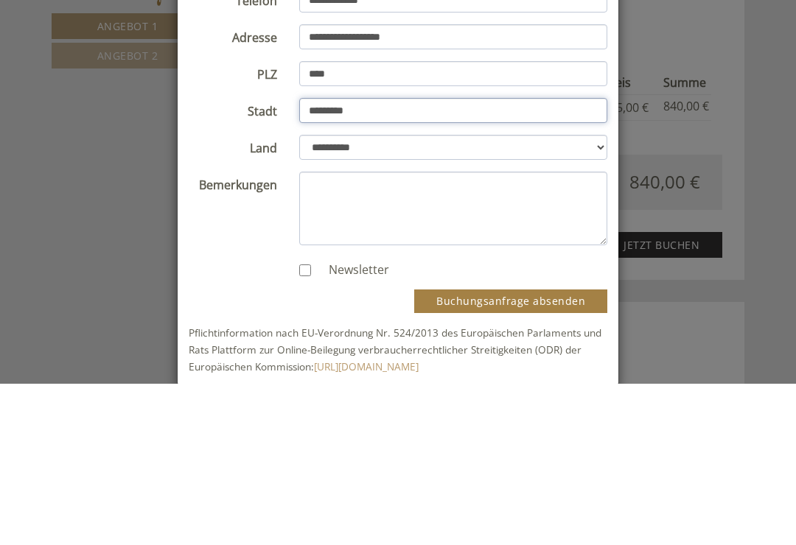
scroll to position [95, 0]
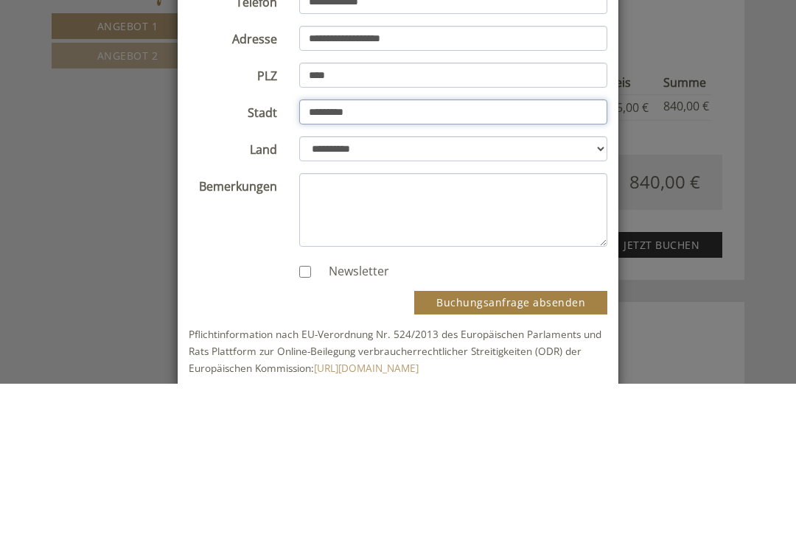
type input "********"
click at [326, 335] on textarea "Bemerkungen" at bounding box center [453, 372] width 309 height 74
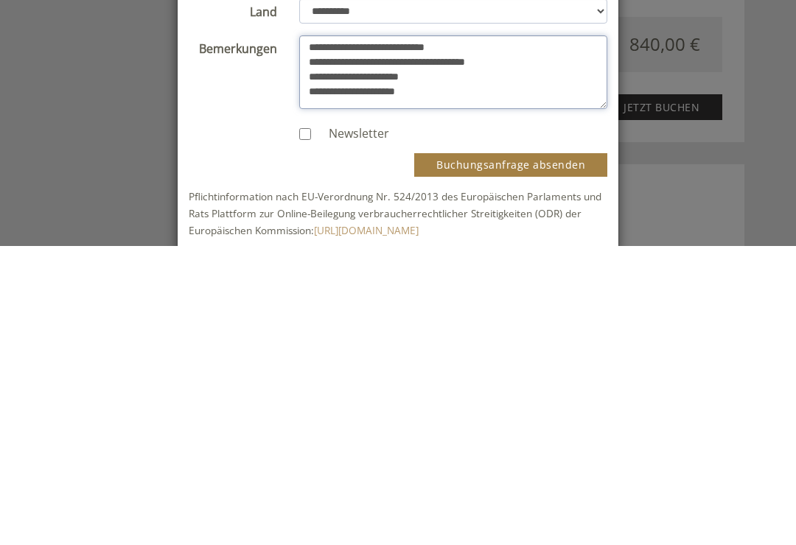
click at [497, 335] on textarea "**********" at bounding box center [453, 372] width 309 height 74
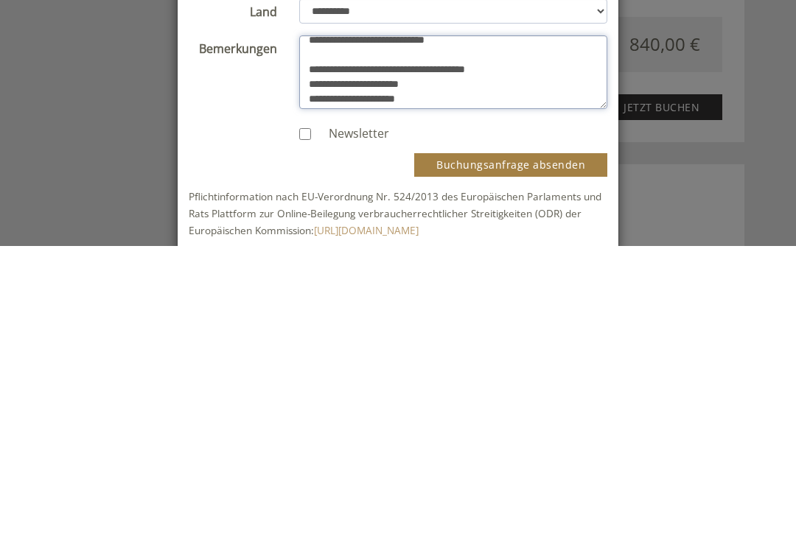
scroll to position [7, 0]
type textarea "**********"
click at [565, 453] on button "Buchungsanfrage absenden" at bounding box center [510, 465] width 193 height 24
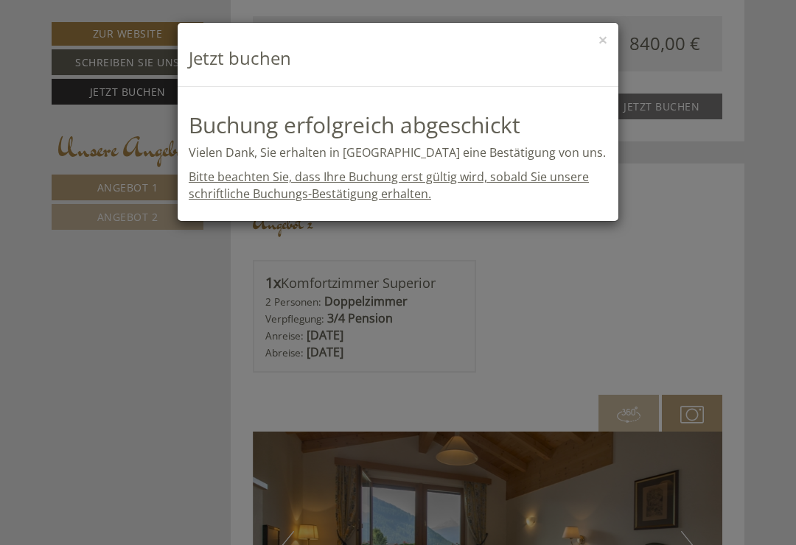
scroll to position [0, 0]
